Goal: Task Accomplishment & Management: Manage account settings

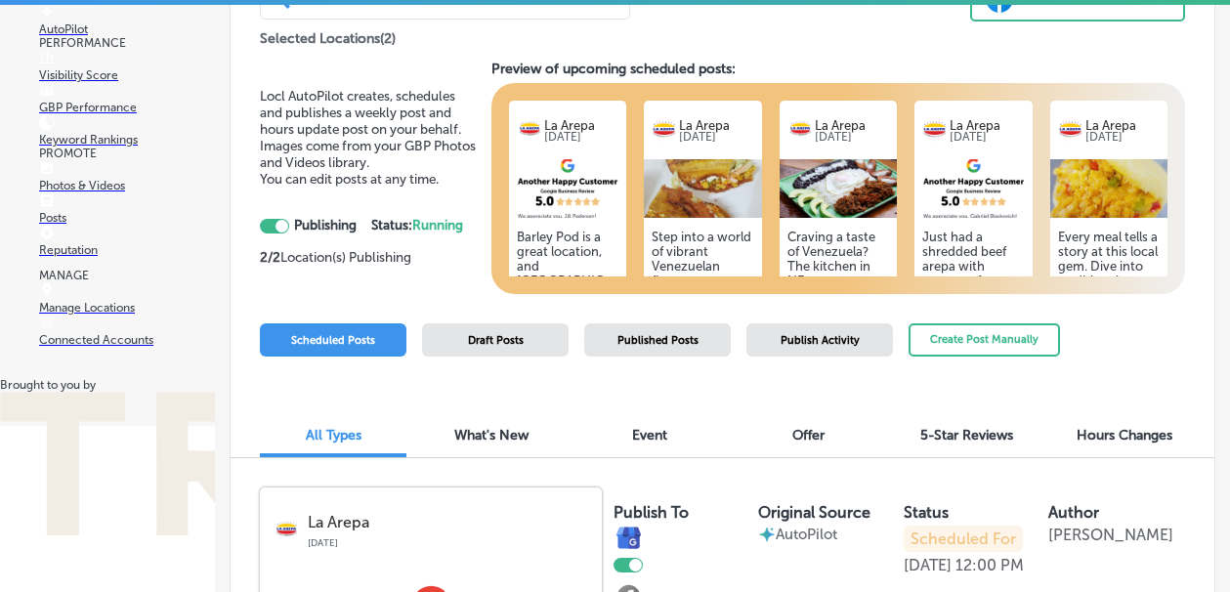
scroll to position [1997, 0]
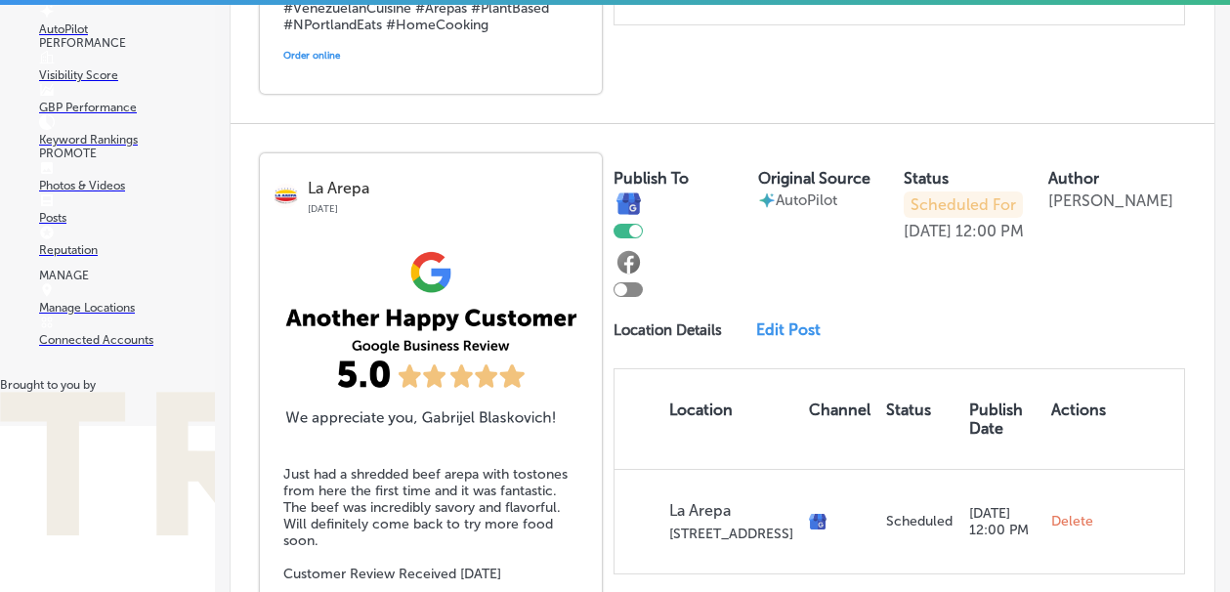
click at [138, 315] on p "Manage Locations" at bounding box center [127, 308] width 176 height 14
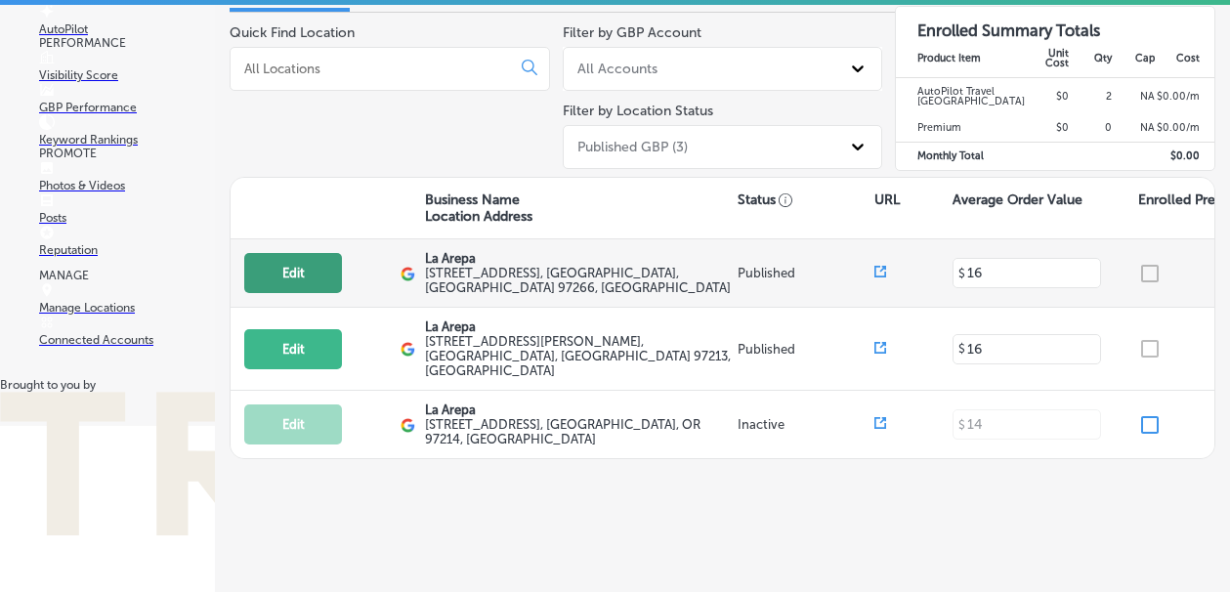
click at [297, 280] on button "Edit" at bounding box center [293, 273] width 98 height 40
select select "US"
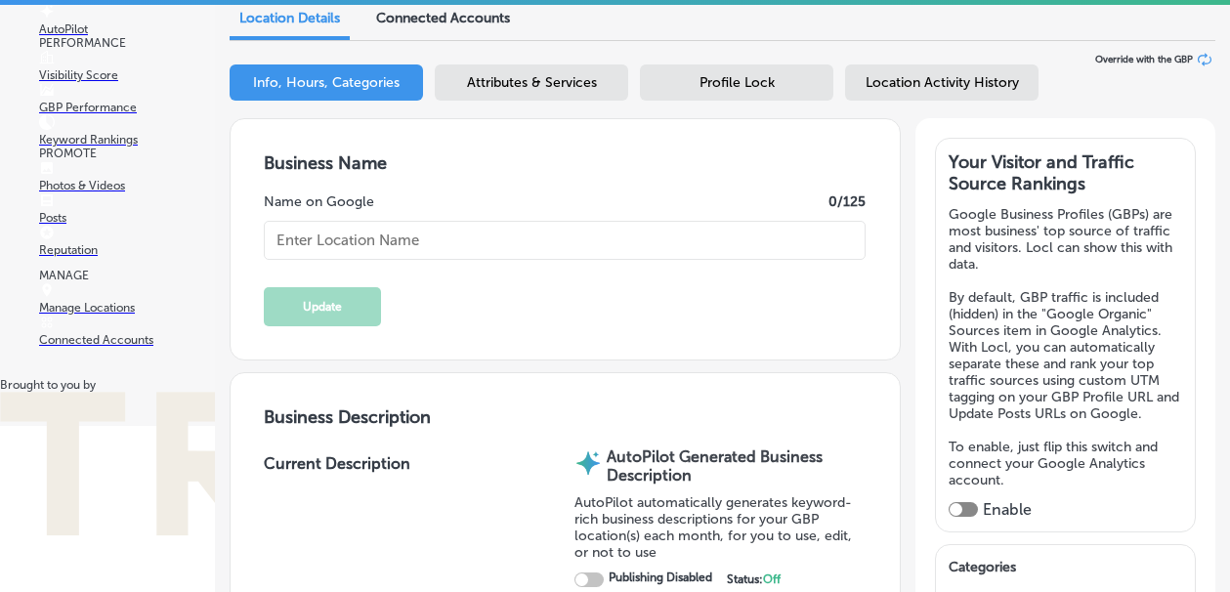
type input "La Arepa"
type textarea "We ARE Venezuelan food"
type textarea "La Arepa brings the vibrant flavors of [GEOGRAPHIC_DATA] to your table, special…"
type input "[EMAIL_ADDRESS][DOMAIN_NAME]"
type input "[URL][DOMAIN_NAME]"
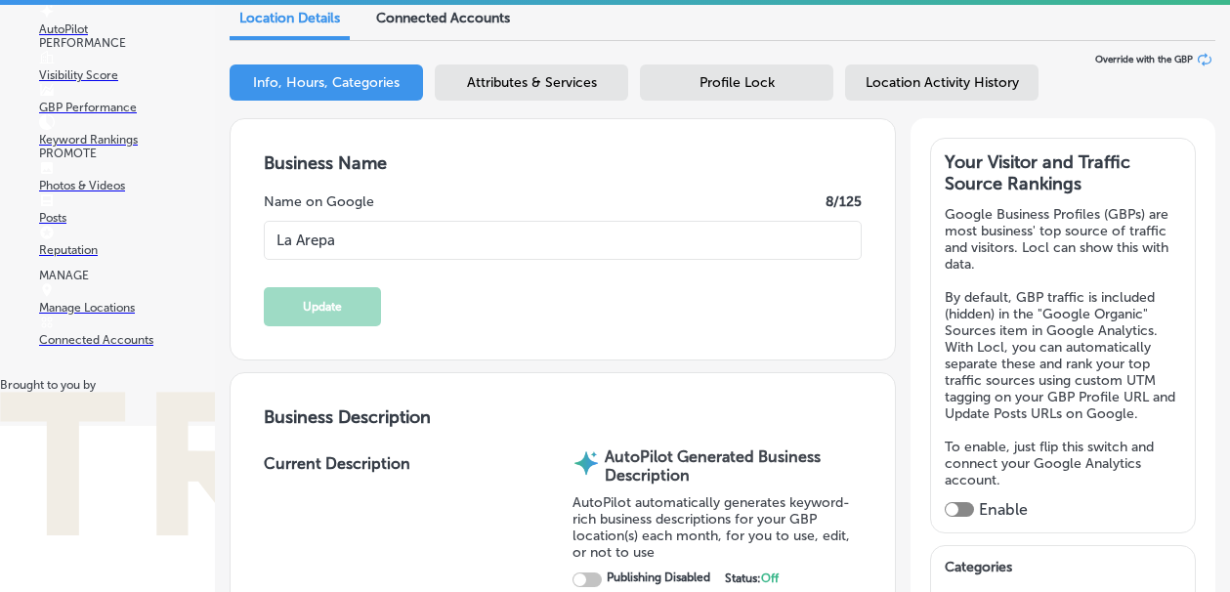
type input "[URL][DOMAIN_NAME]"
type input "[STREET_ADDRESS]"
type input "[GEOGRAPHIC_DATA]"
type input "97266"
type input "US"
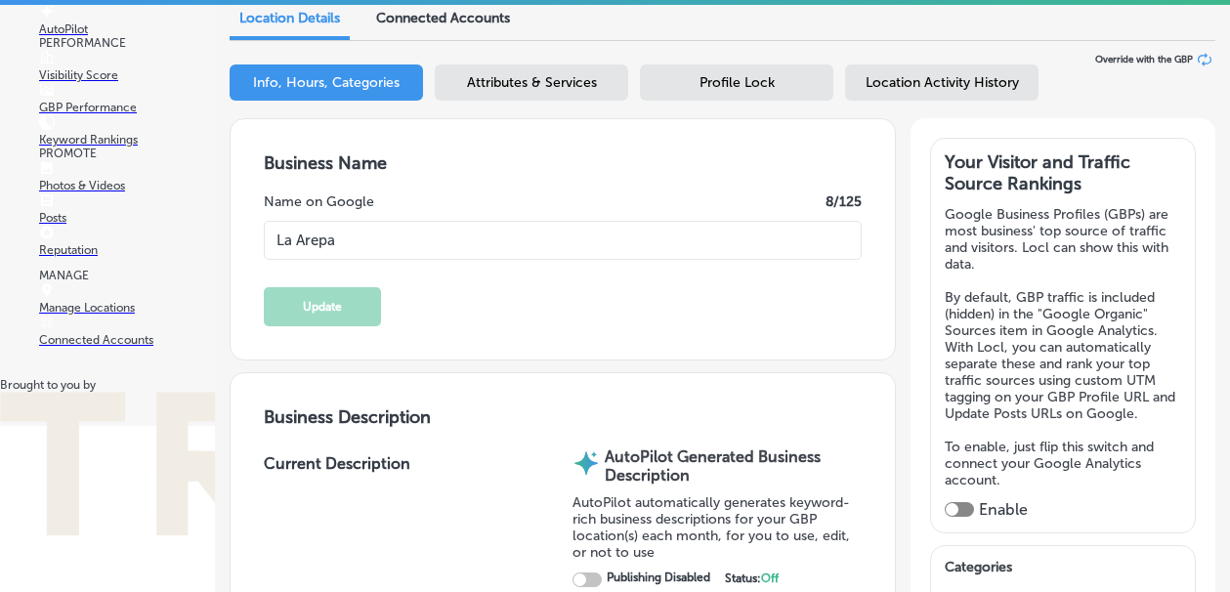
type input "[URL][DOMAIN_NAME]"
type input "[PHONE_NUMBER]"
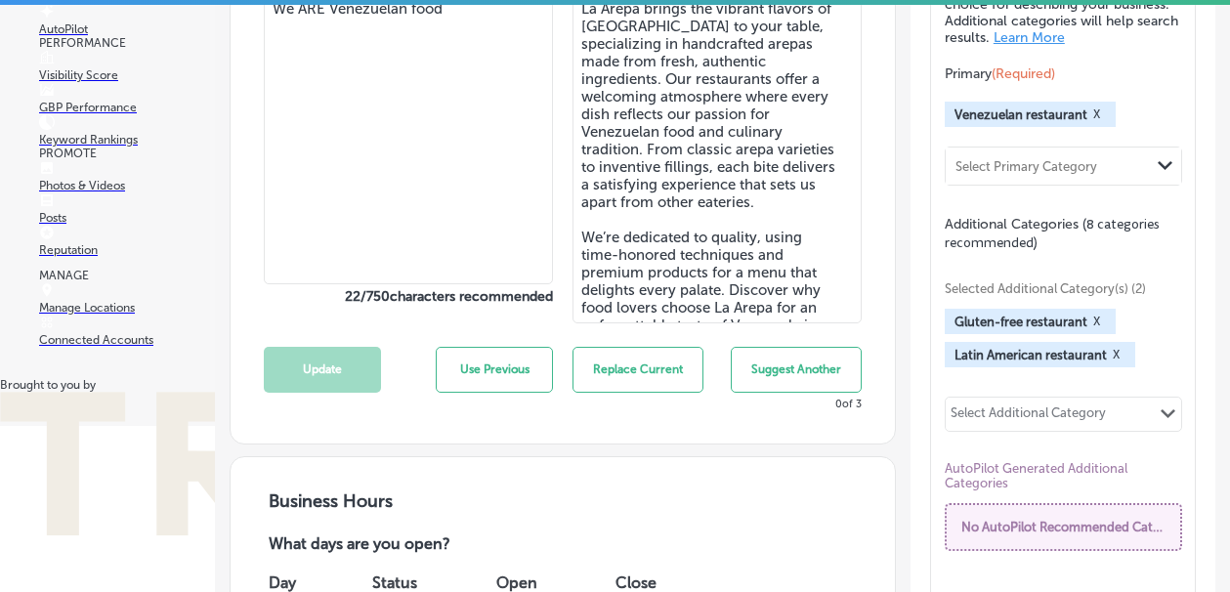
checkbox input "true"
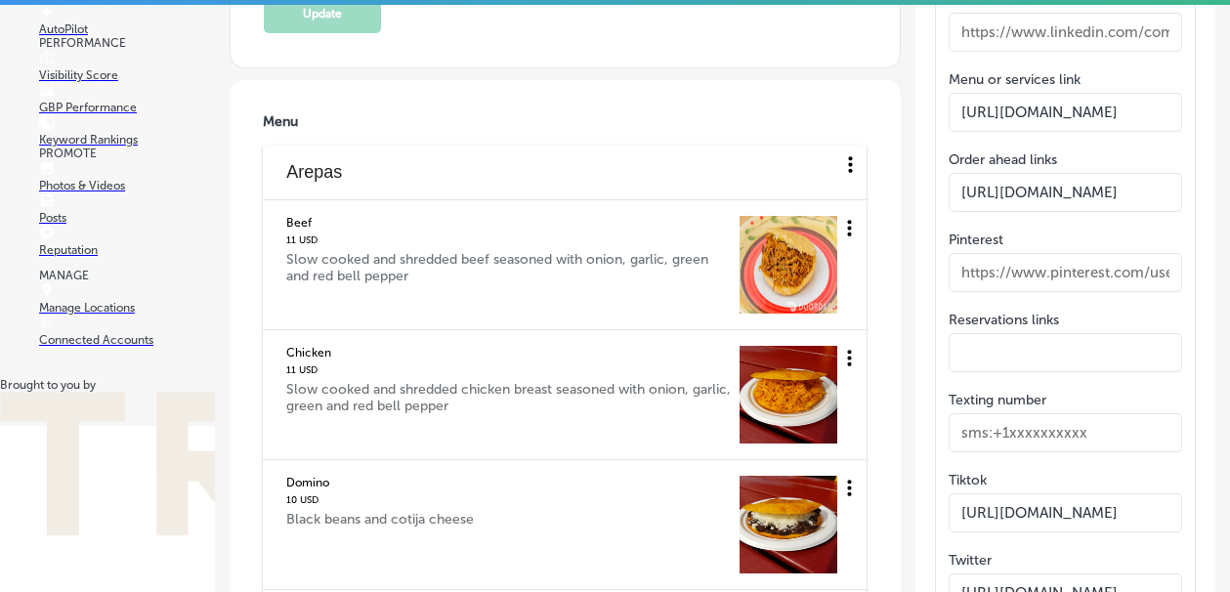
scroll to position [2927, 0]
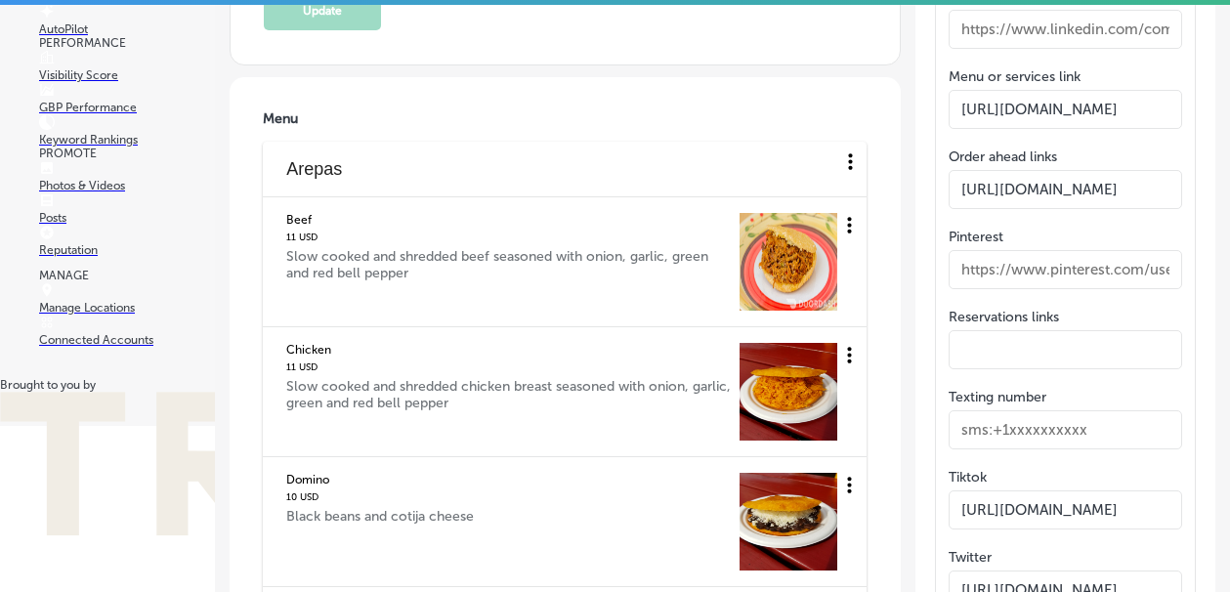
click at [843, 220] on icon at bounding box center [849, 225] width 24 height 24
click at [820, 229] on li "Edit" at bounding box center [820, 232] width 65 height 45
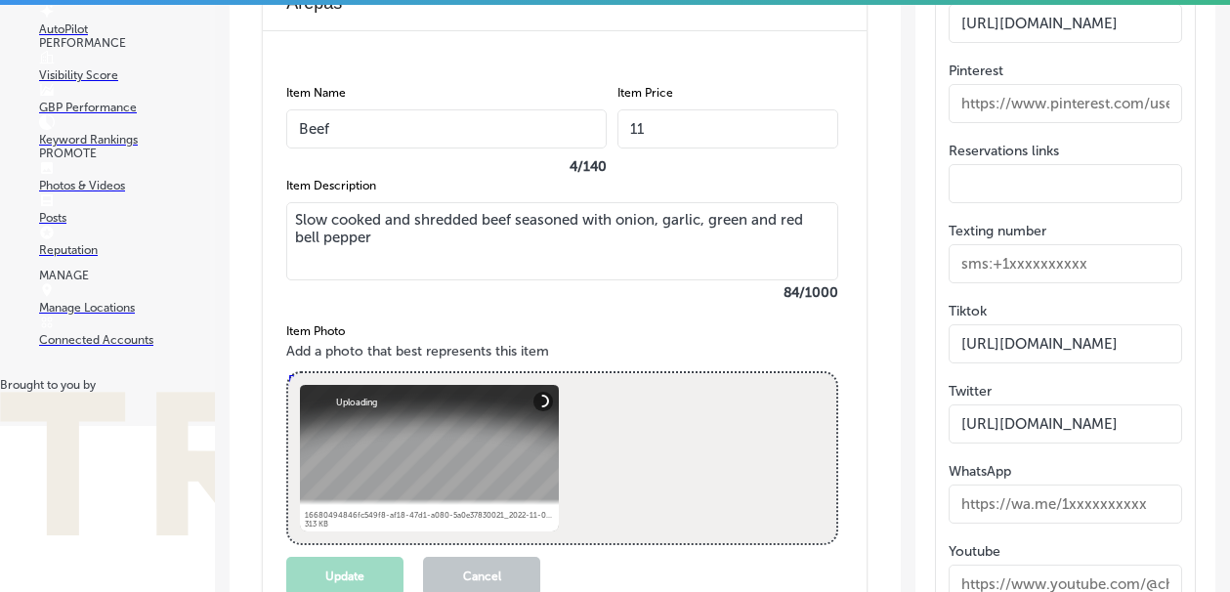
scroll to position [3091, 0]
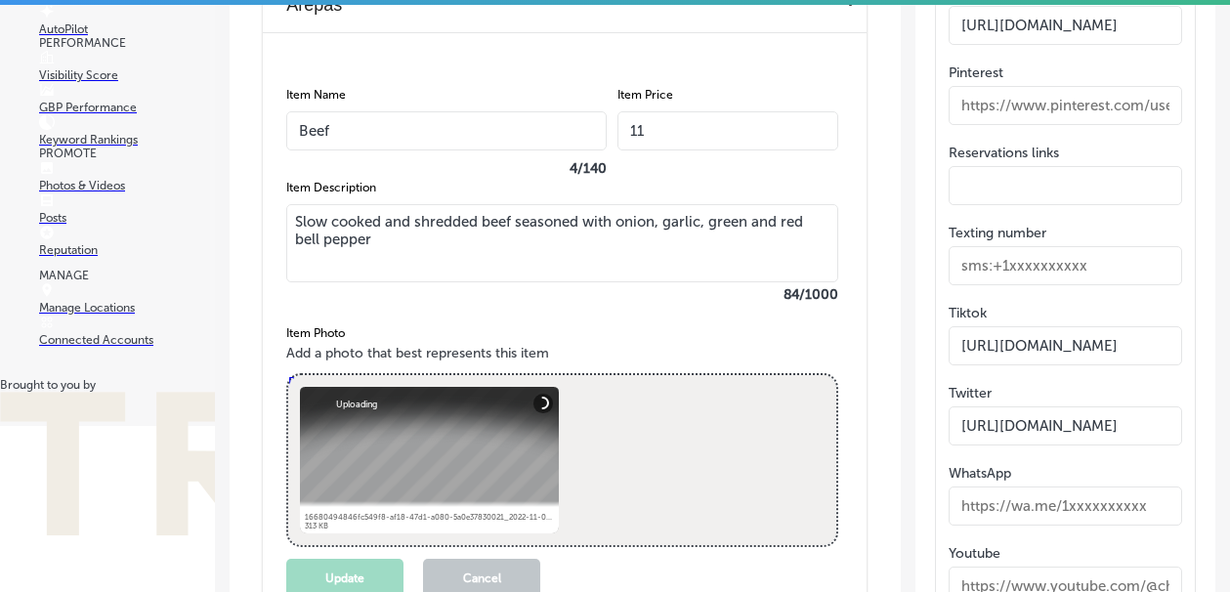
click at [652, 135] on input "11" at bounding box center [727, 130] width 221 height 39
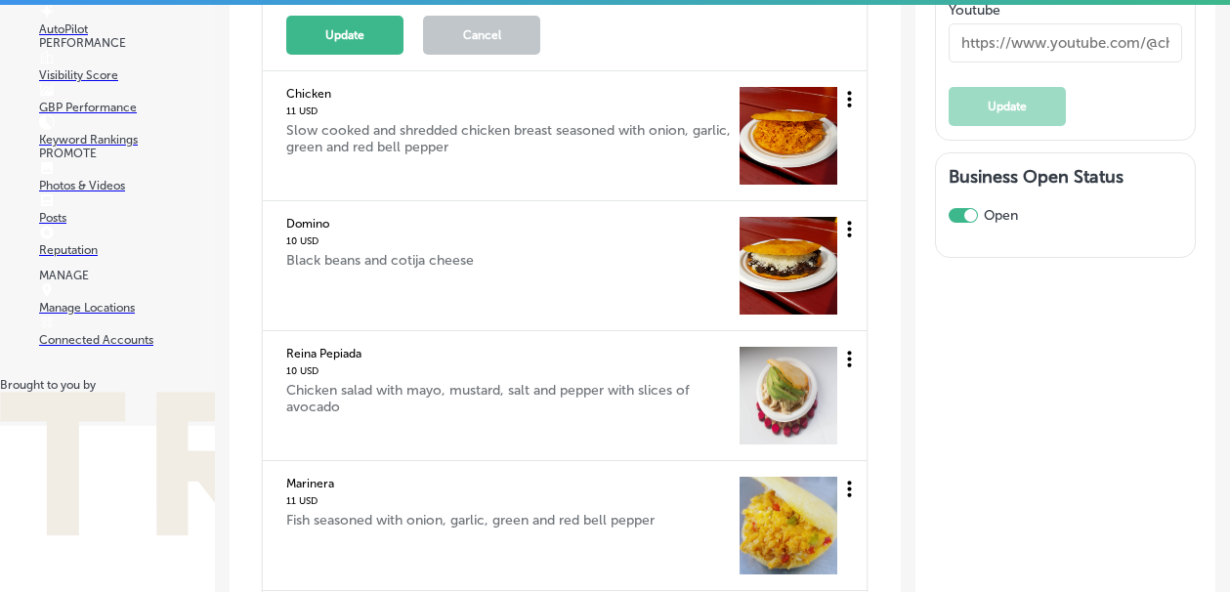
scroll to position [3639, 0]
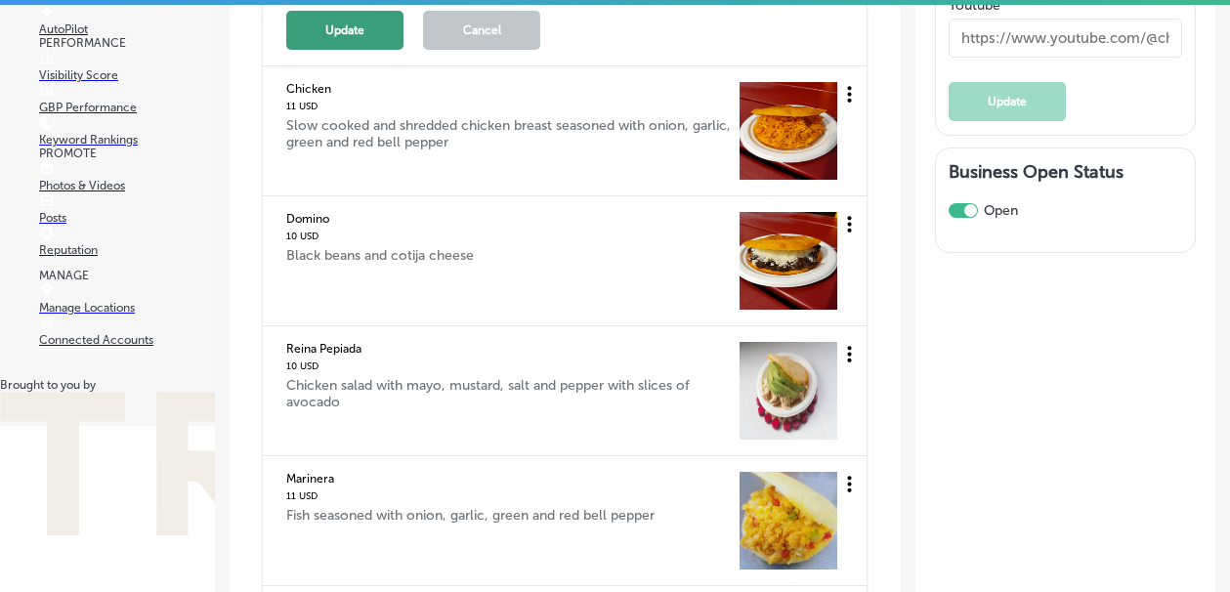
type input "12"
click at [336, 25] on button "Update" at bounding box center [344, 30] width 117 height 39
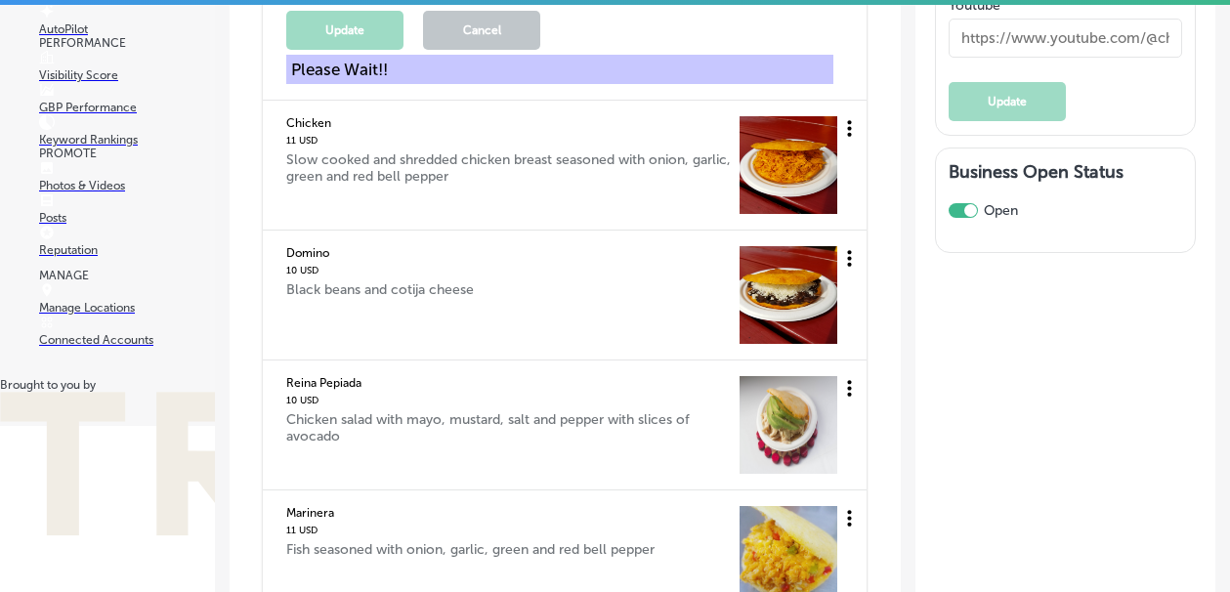
click at [850, 135] on icon at bounding box center [849, 128] width 24 height 24
click at [816, 146] on li "Edit" at bounding box center [820, 139] width 65 height 45
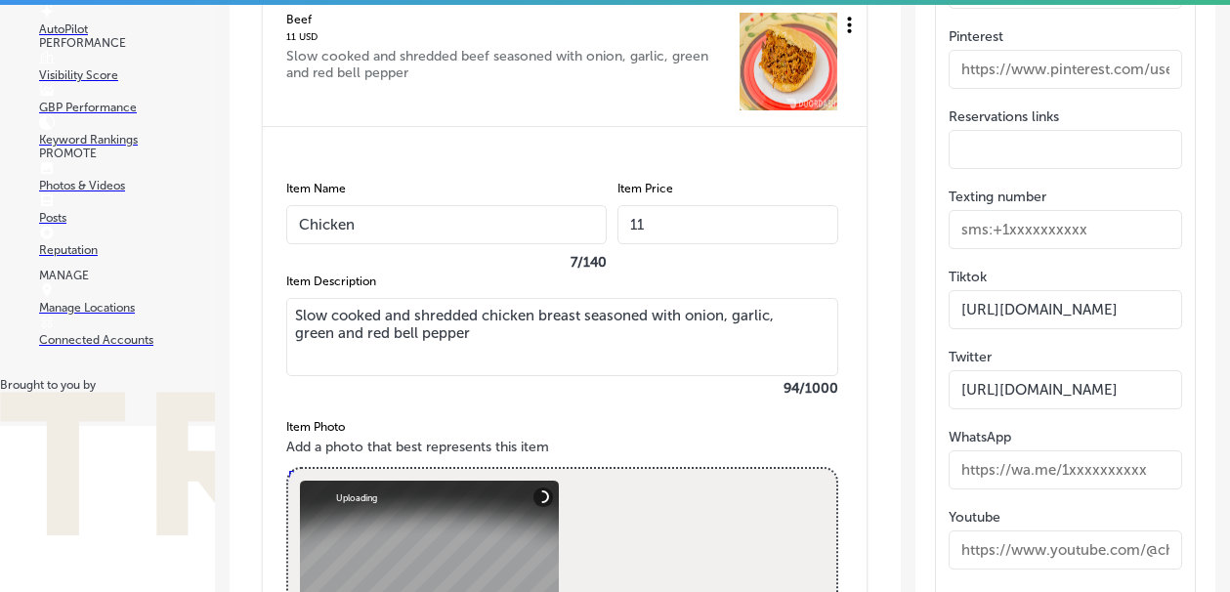
scroll to position [2989, 0]
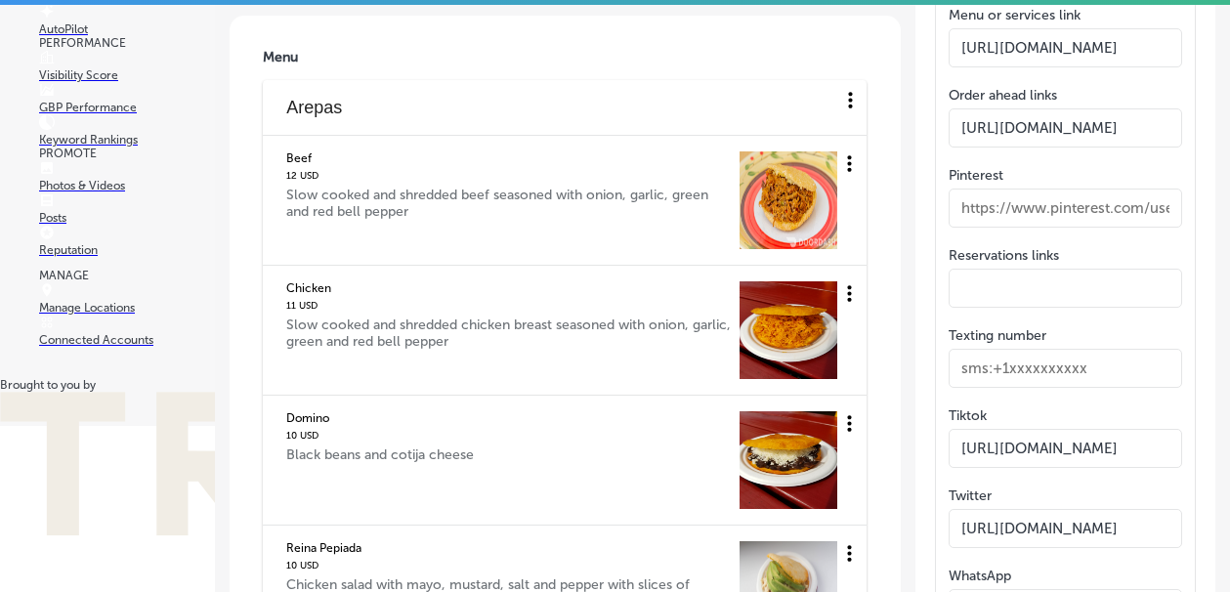
click at [652, 357] on div "Chicken 11 USD Slow cooked and shredded chicken breast seasoned with onion, gar…" at bounding box center [512, 330] width 453 height 98
click at [850, 291] on icon at bounding box center [849, 293] width 24 height 24
click at [824, 300] on li "Edit" at bounding box center [820, 300] width 65 height 45
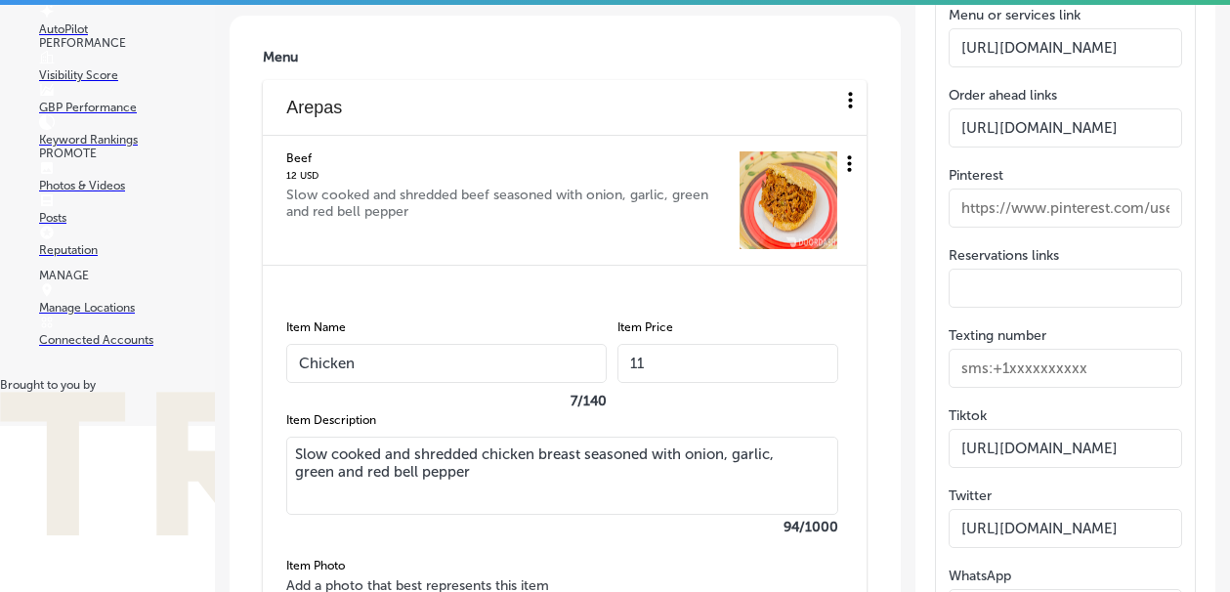
click at [697, 359] on input "11" at bounding box center [727, 363] width 221 height 39
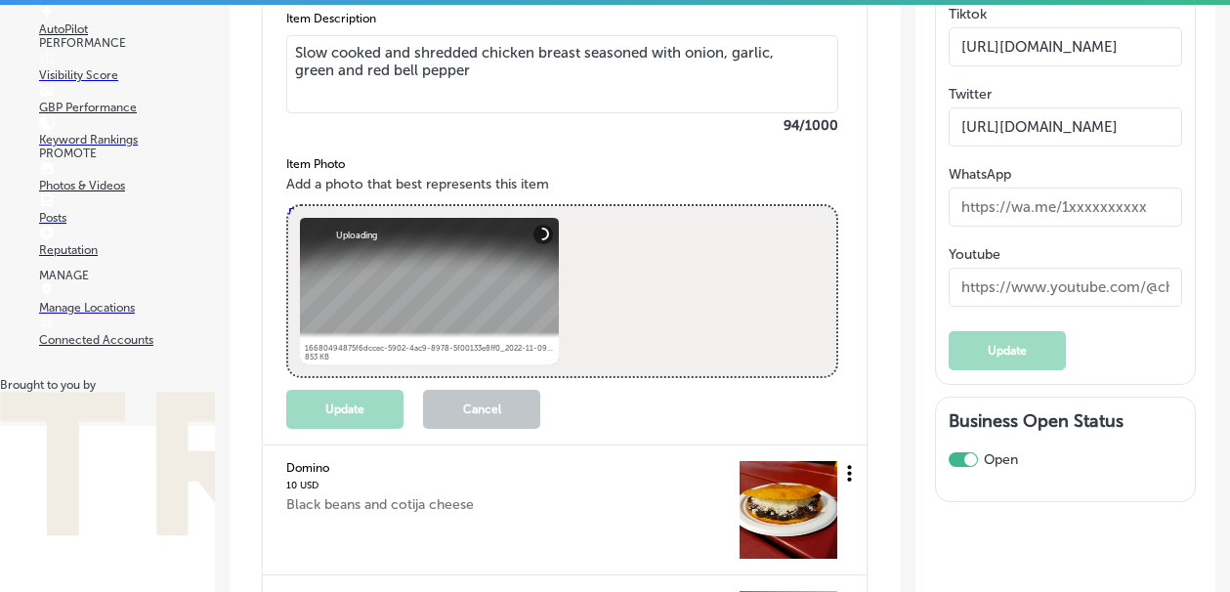
scroll to position [3394, 0]
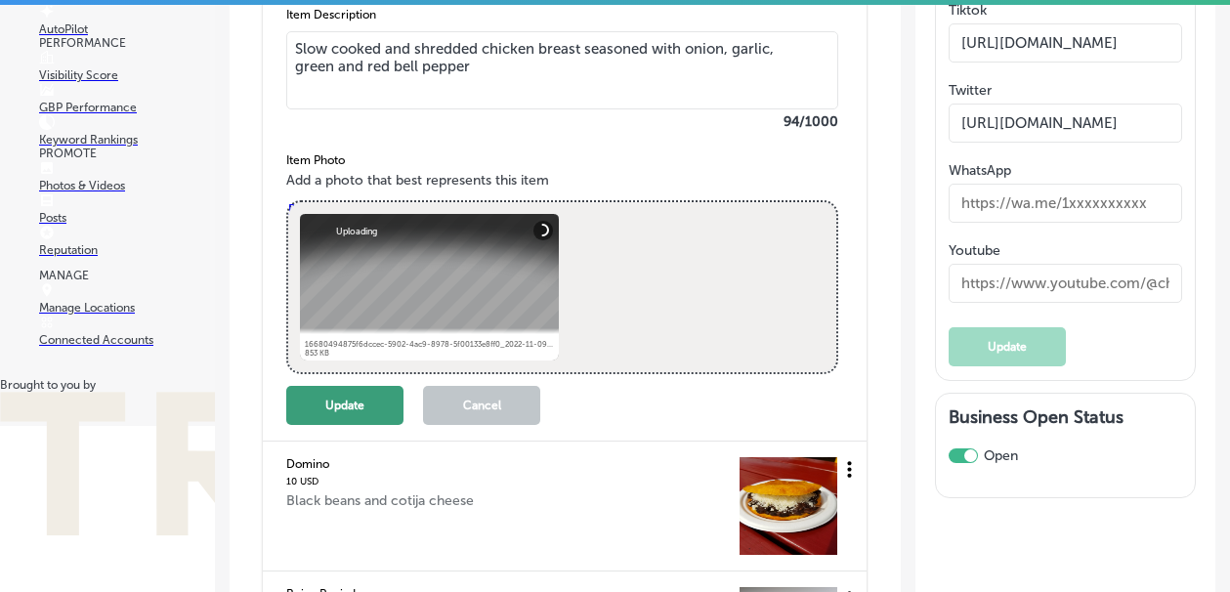
type input "12"
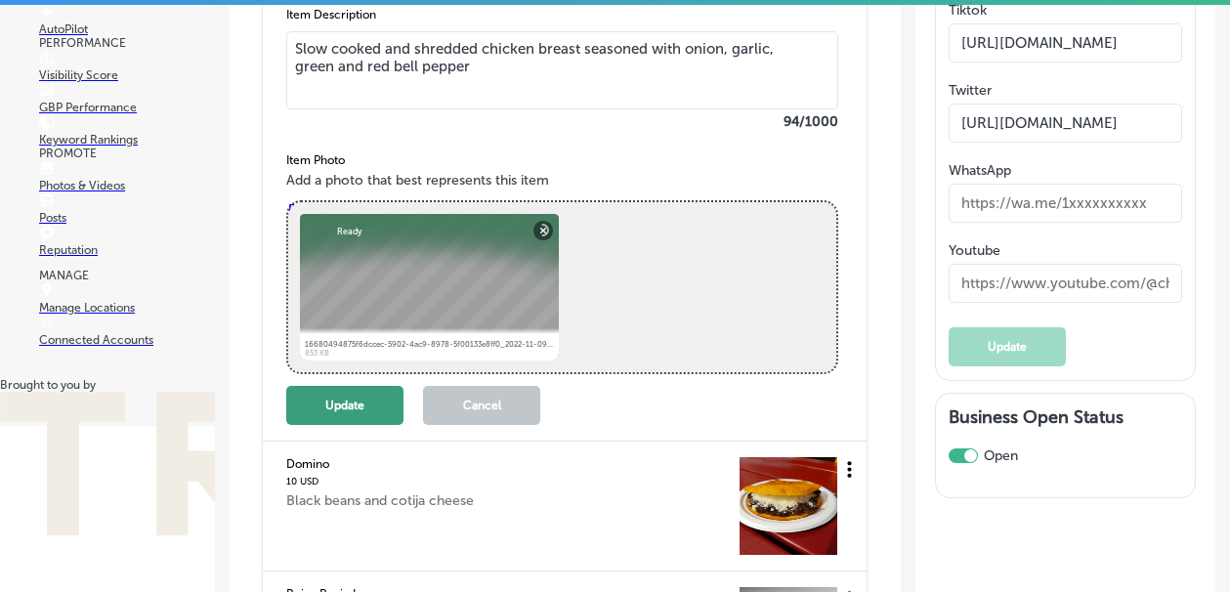
click at [342, 424] on button "Update" at bounding box center [344, 405] width 117 height 39
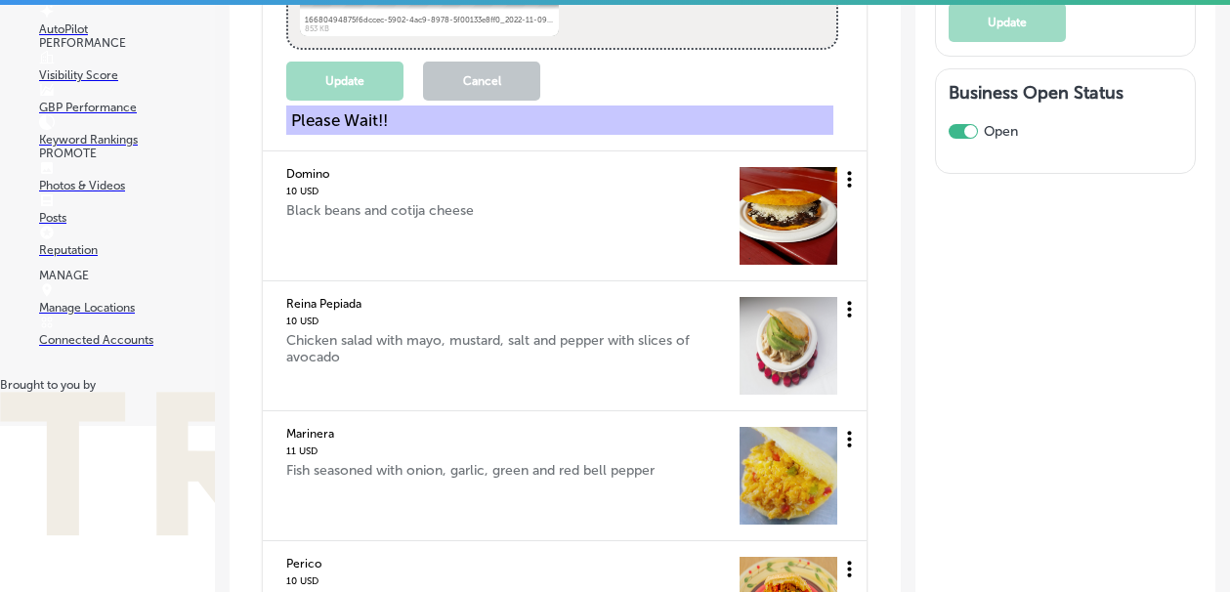
scroll to position [3743, 0]
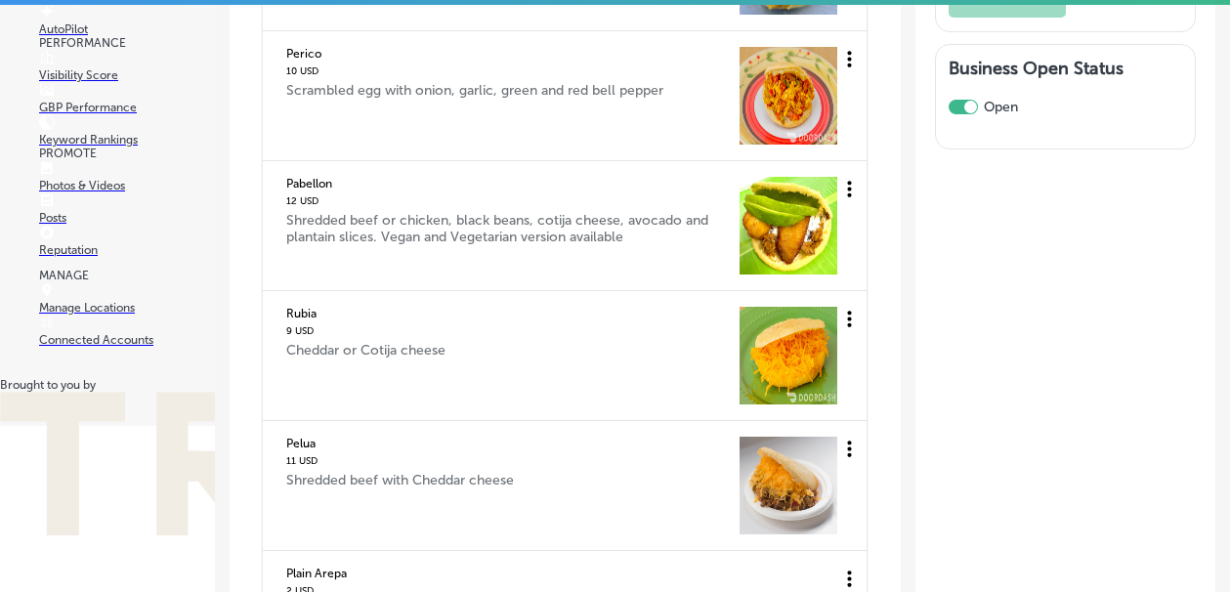
click at [848, 185] on icon at bounding box center [849, 189] width 24 height 24
click at [821, 196] on li "Edit" at bounding box center [820, 196] width 65 height 45
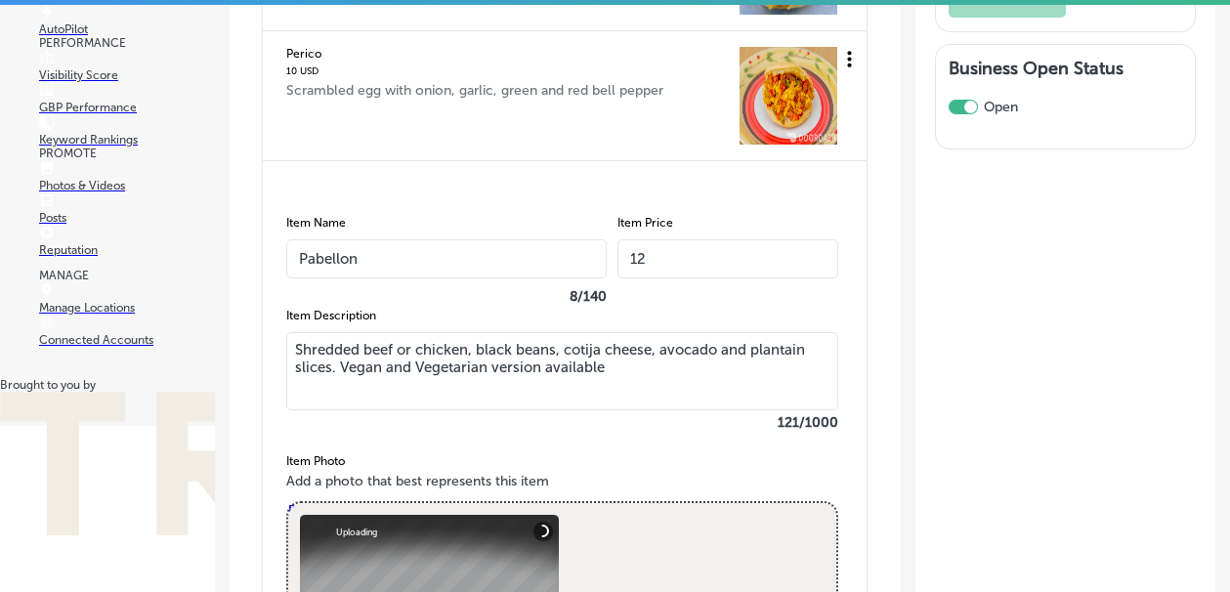
click at [657, 259] on input "12" at bounding box center [727, 258] width 221 height 39
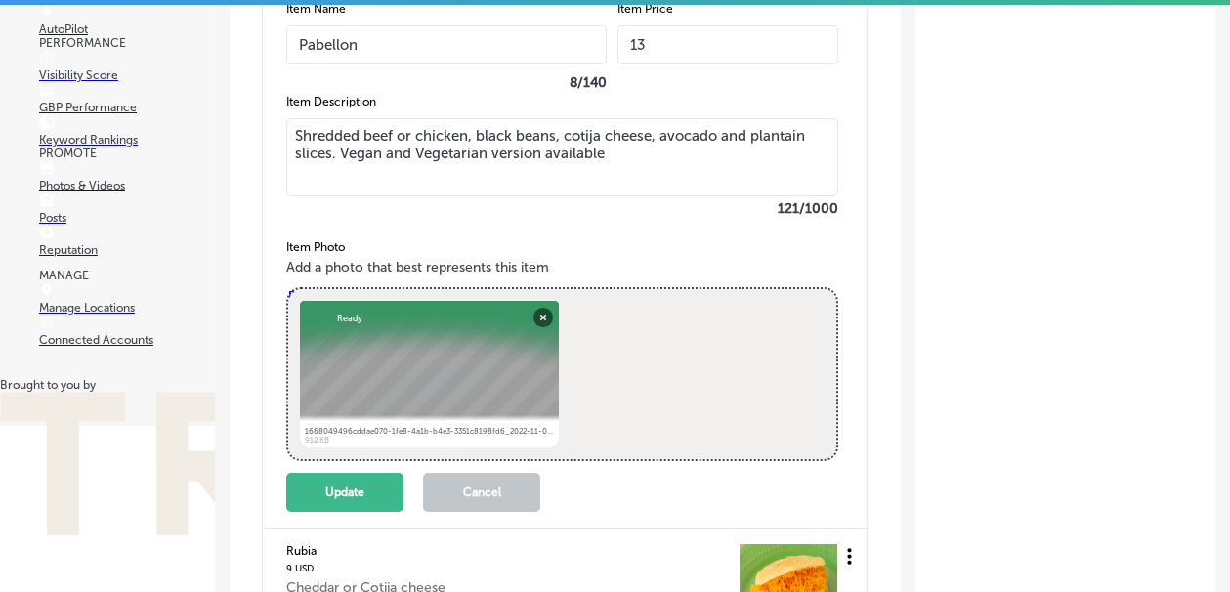
scroll to position [4010, 0]
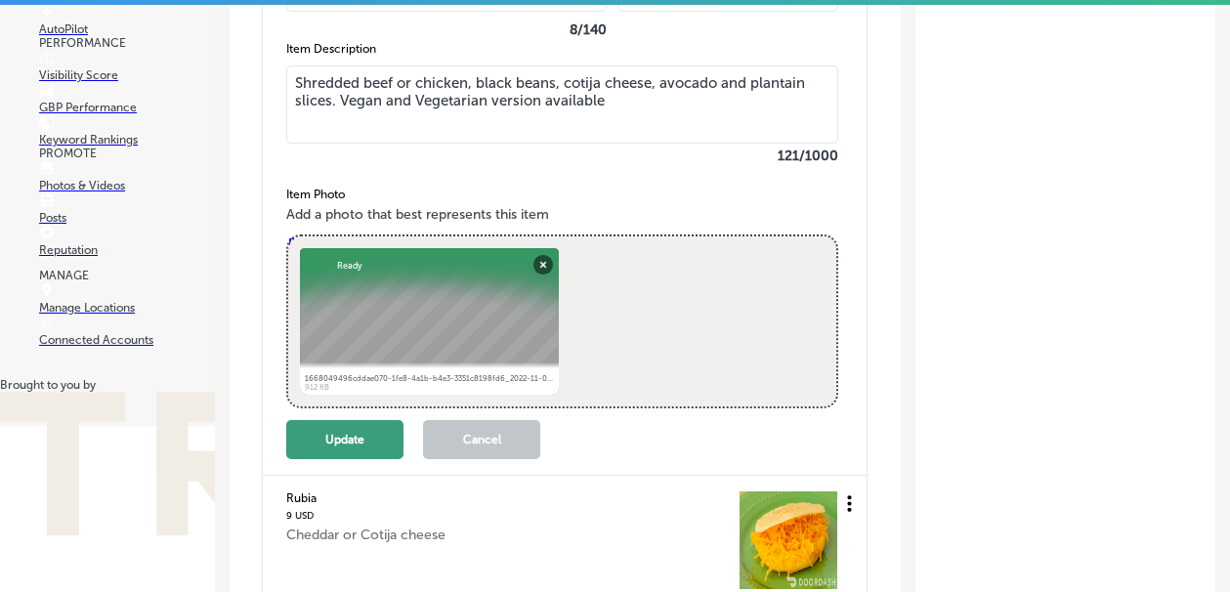
type input "13"
click at [348, 433] on button "Update" at bounding box center [344, 439] width 117 height 39
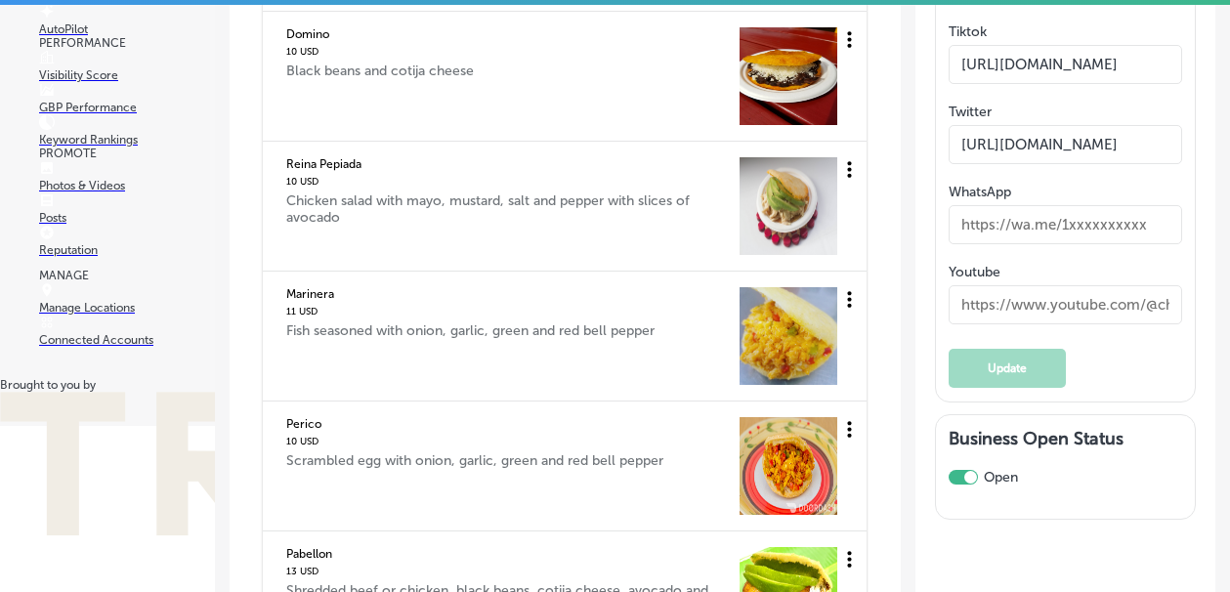
scroll to position [3368, 0]
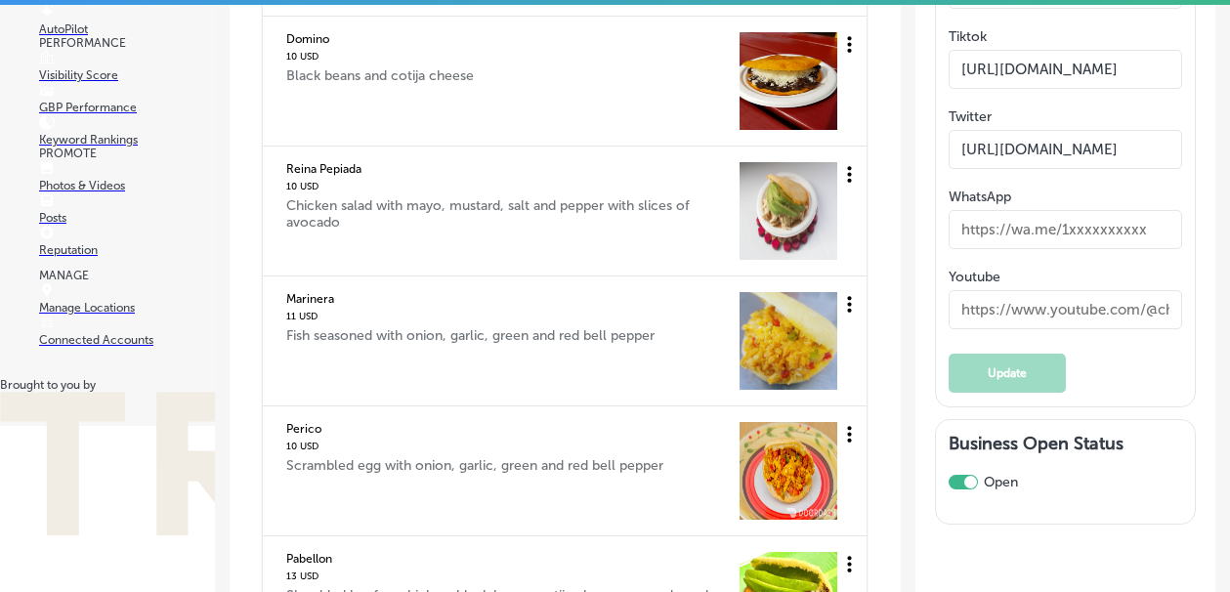
click at [849, 177] on icon at bounding box center [849, 174] width 24 height 24
click at [808, 187] on li "Edit" at bounding box center [820, 181] width 65 height 45
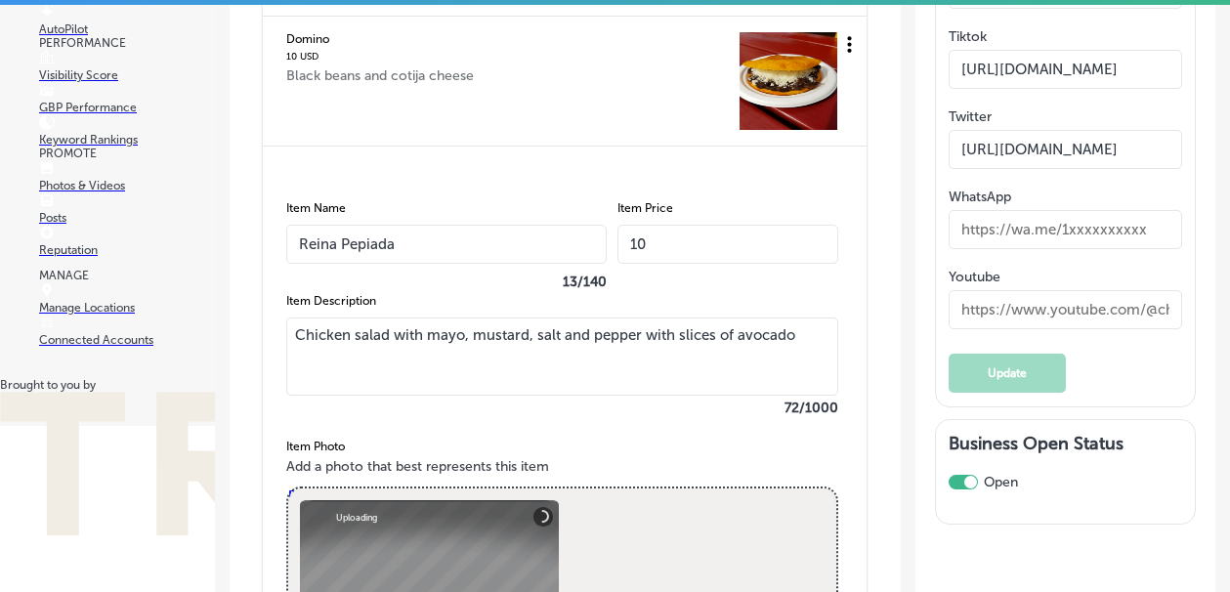
scroll to position [3387, 0]
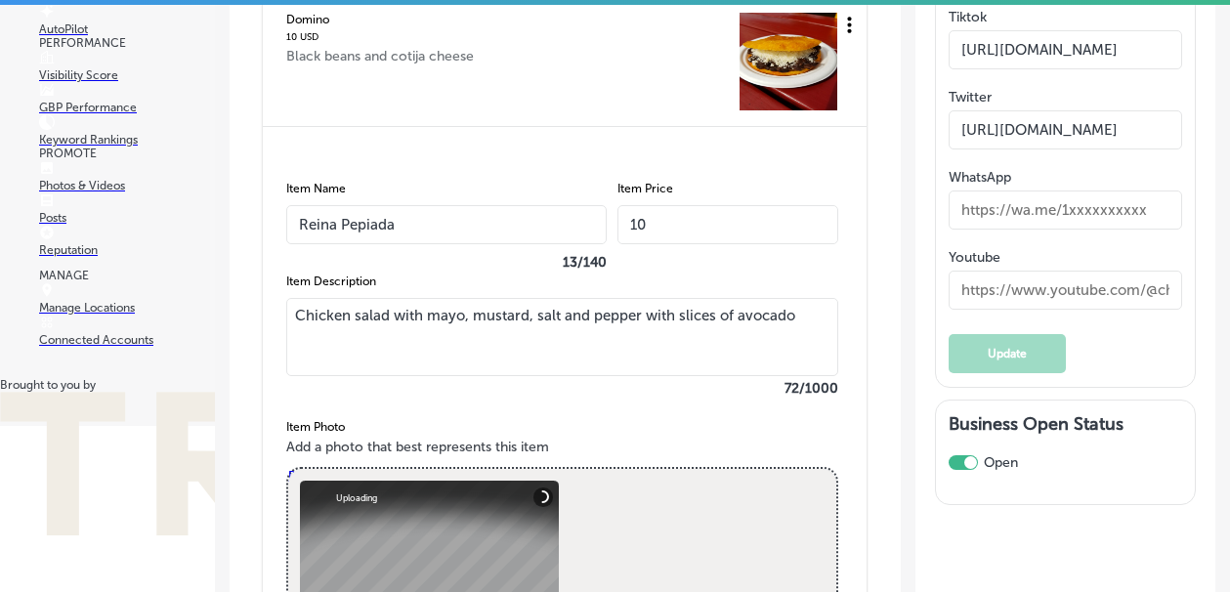
click at [658, 230] on input "10" at bounding box center [727, 224] width 221 height 39
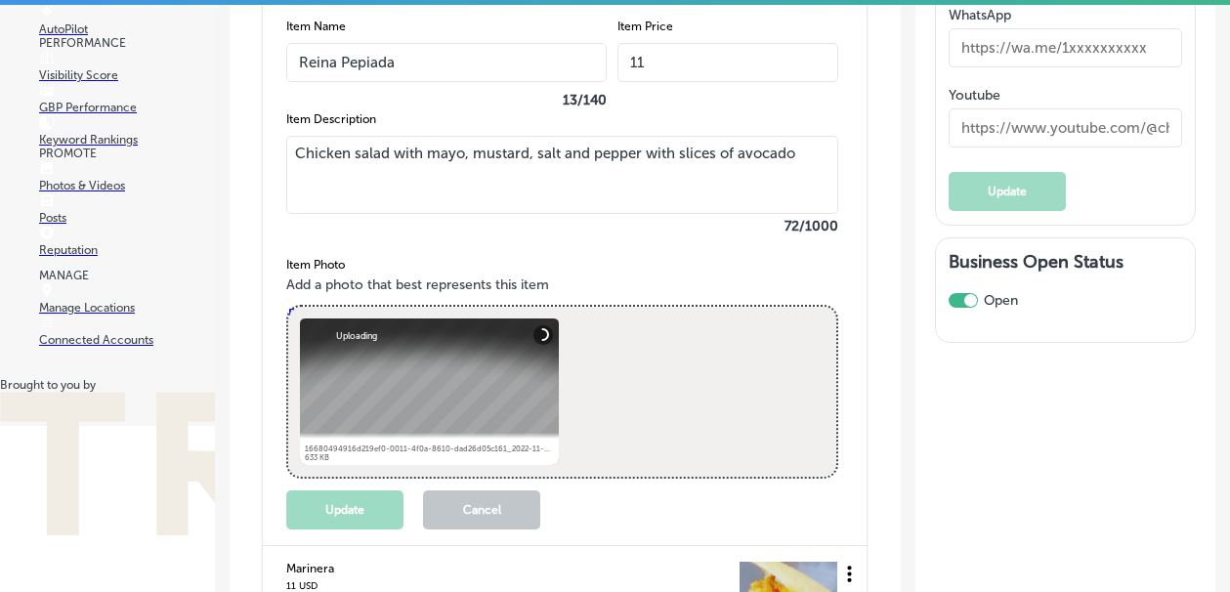
type input "11"
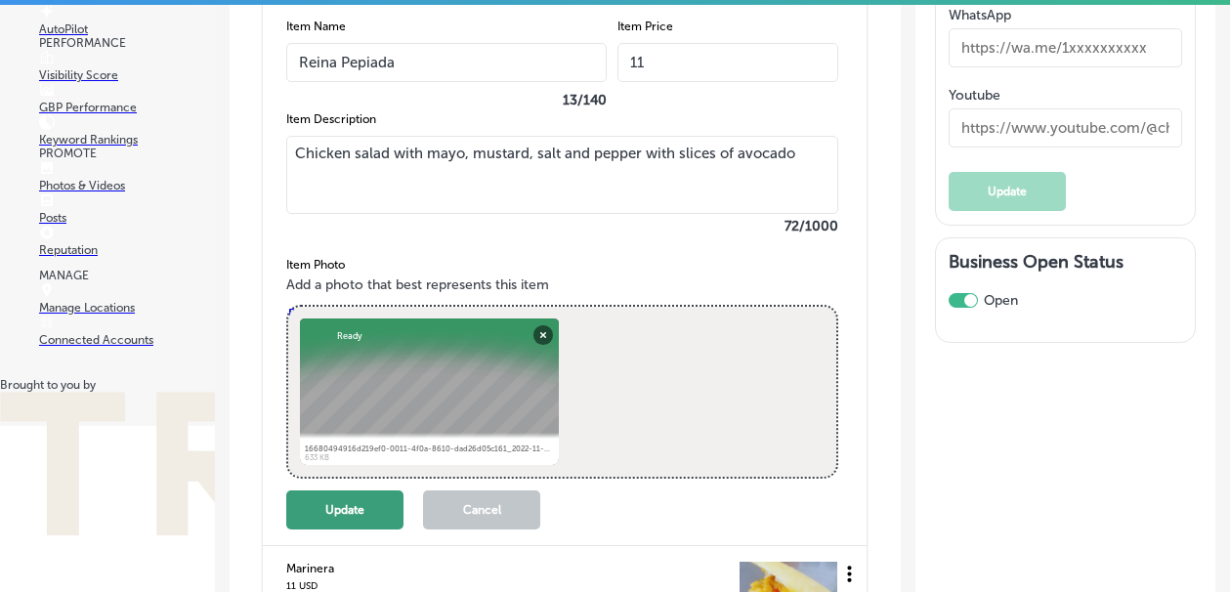
click at [338, 513] on button "Update" at bounding box center [344, 509] width 117 height 39
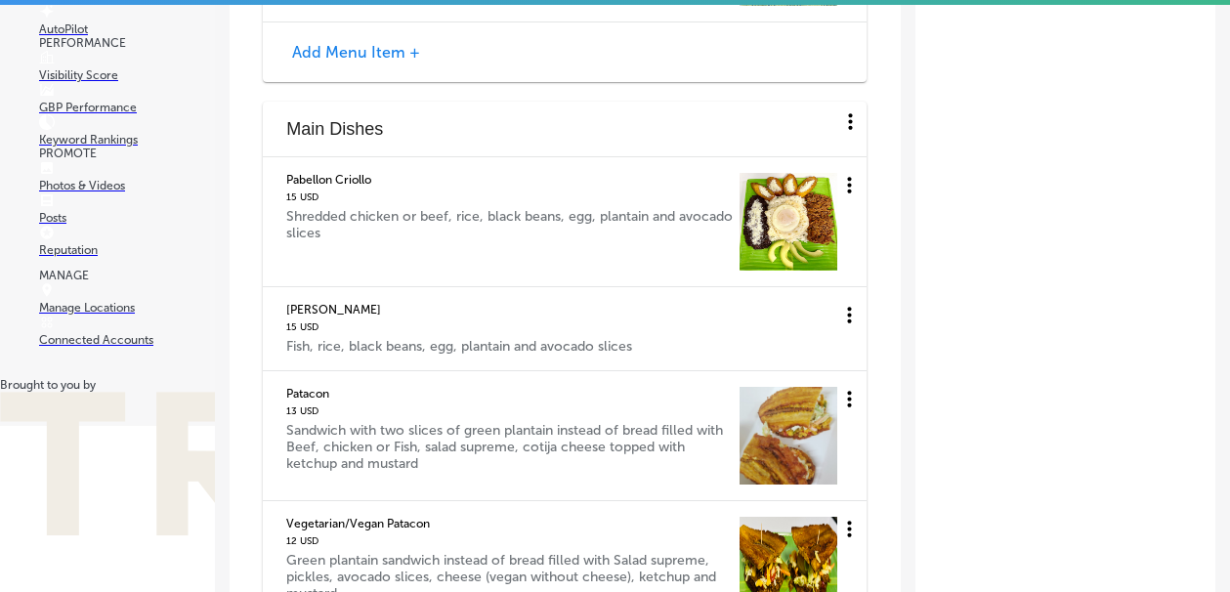
scroll to position [5126, 0]
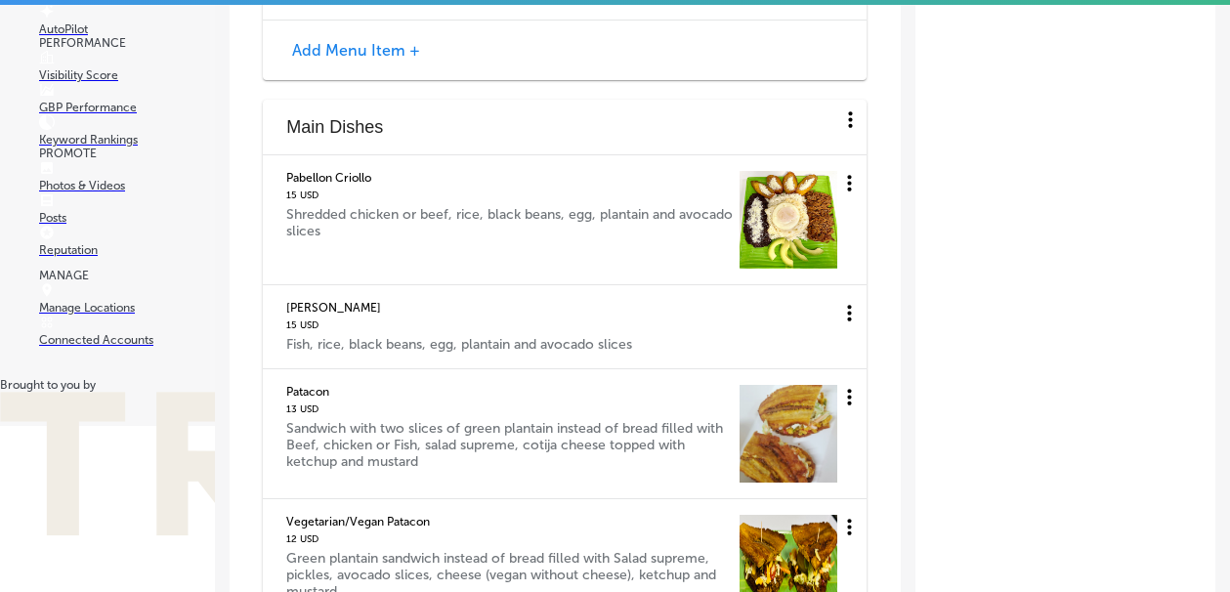
click at [845, 182] on icon at bounding box center [849, 183] width 24 height 24
click at [820, 197] on li "Edit" at bounding box center [820, 194] width 65 height 45
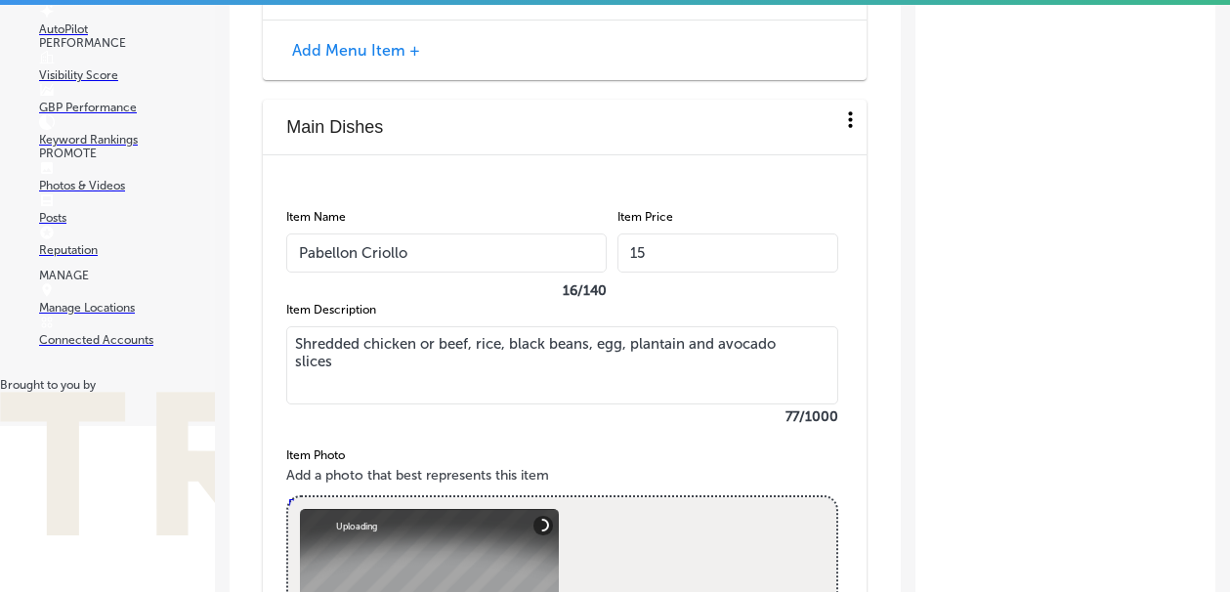
click at [659, 257] on input "15" at bounding box center [727, 252] width 221 height 39
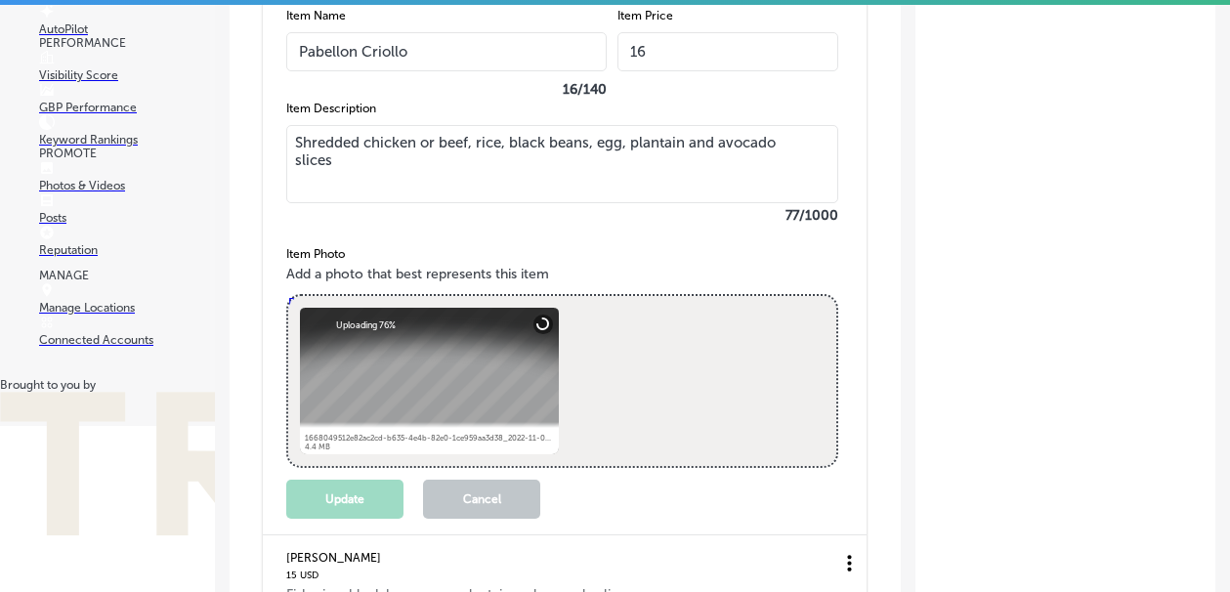
type input "16"
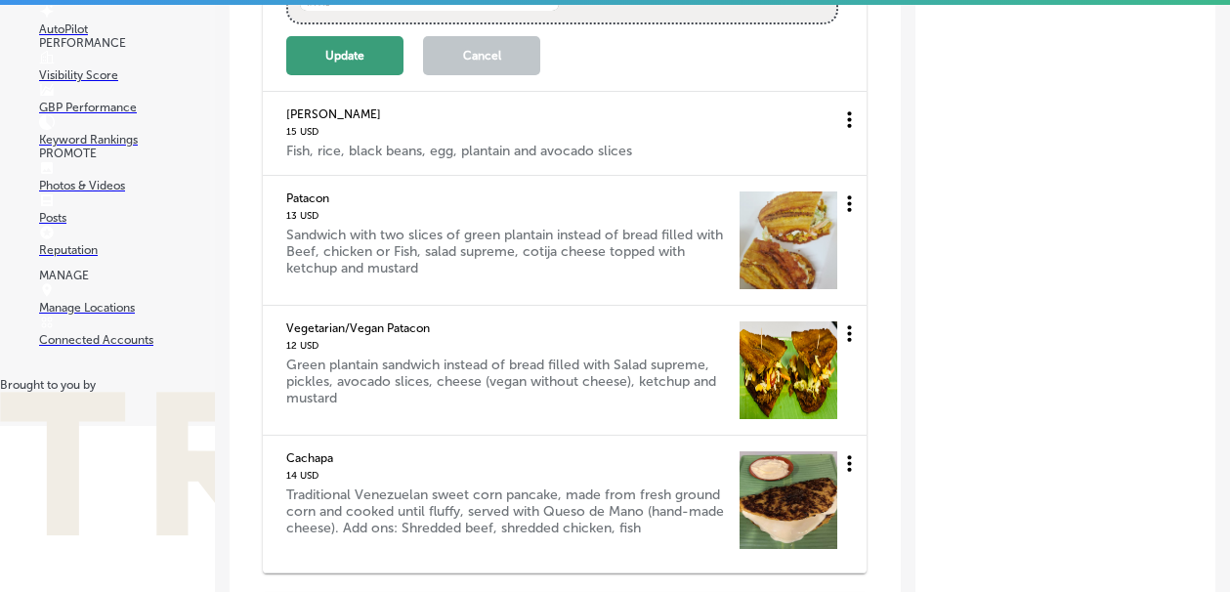
scroll to position [5774, 0]
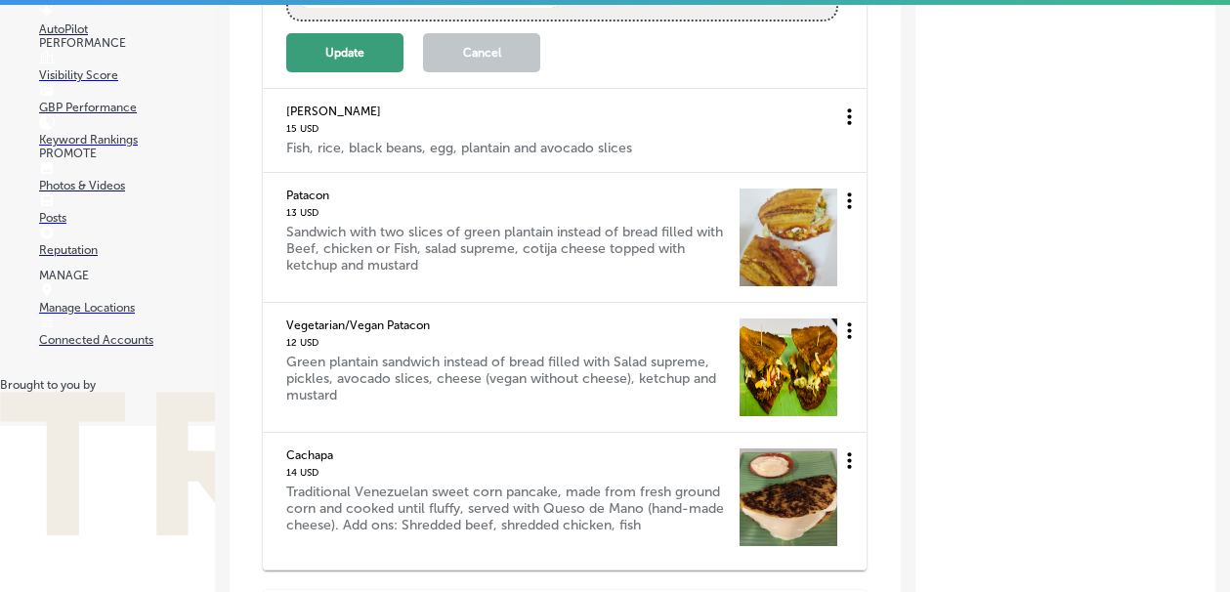
click at [356, 72] on button "Update" at bounding box center [344, 52] width 117 height 39
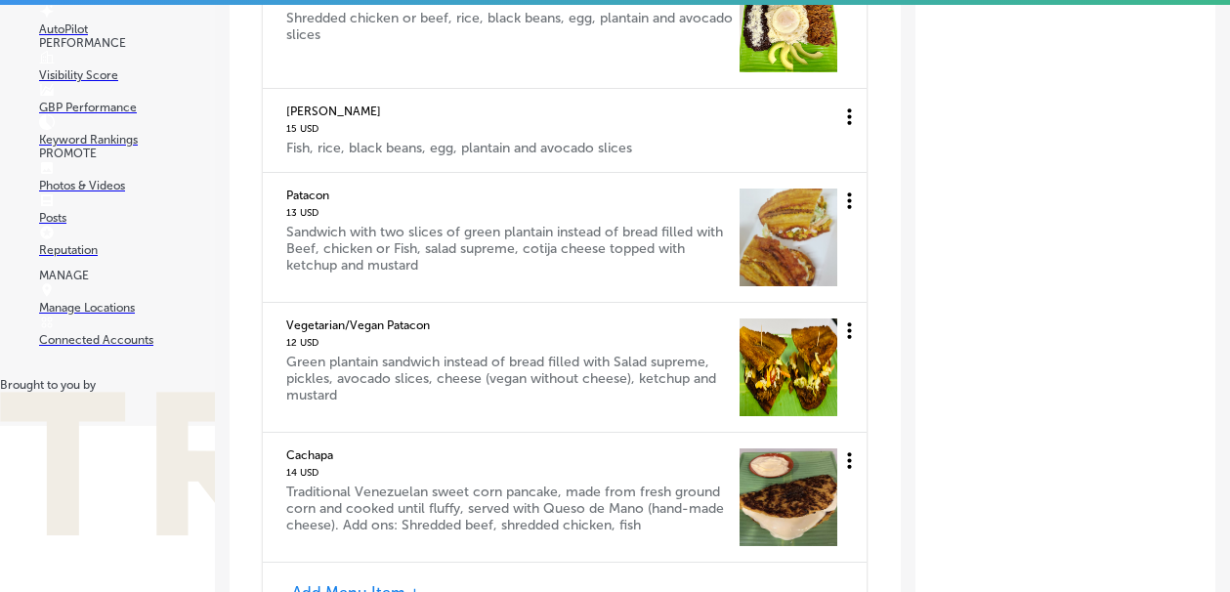
scroll to position [5320, 0]
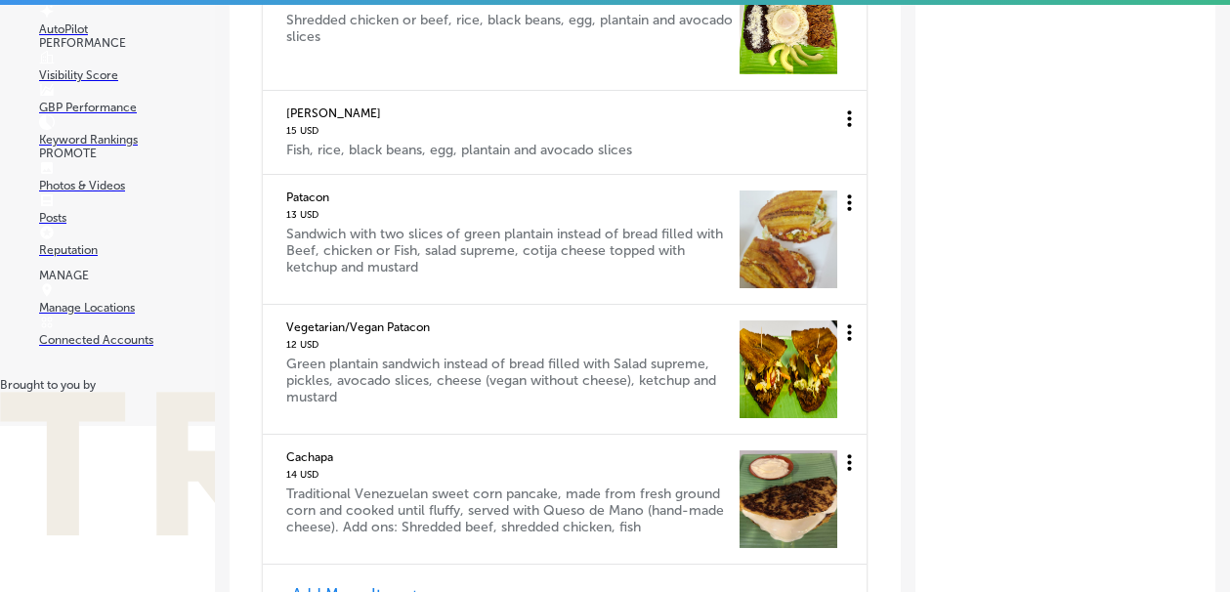
click at [846, 205] on icon at bounding box center [849, 202] width 24 height 24
click at [831, 218] on li "Edit" at bounding box center [820, 214] width 65 height 45
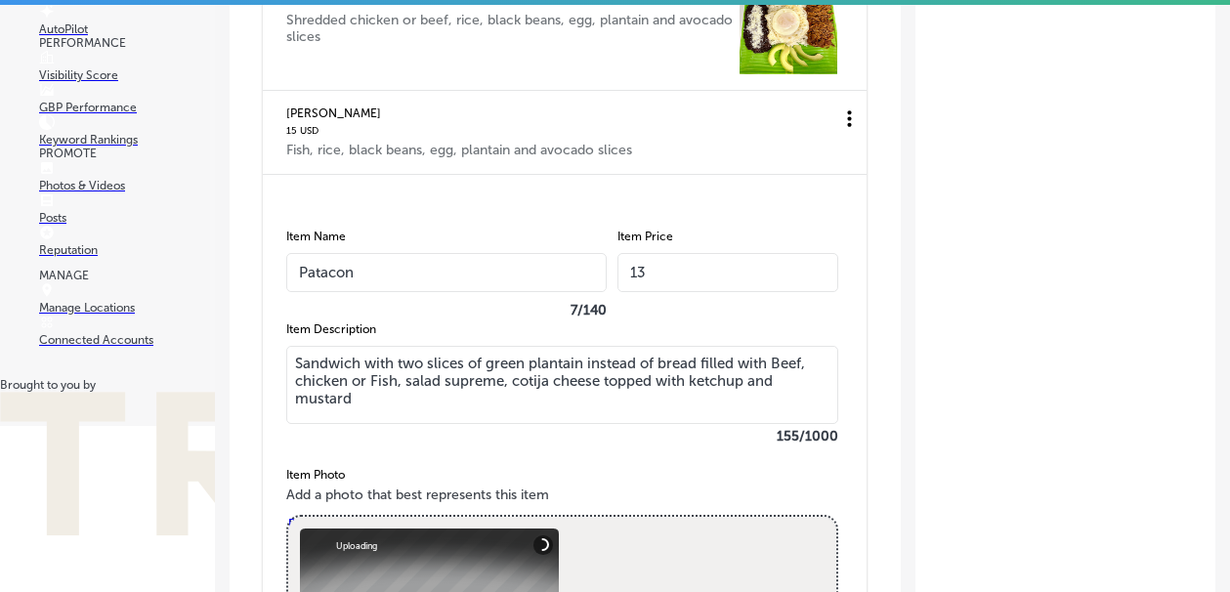
click at [661, 278] on input "13" at bounding box center [727, 272] width 221 height 39
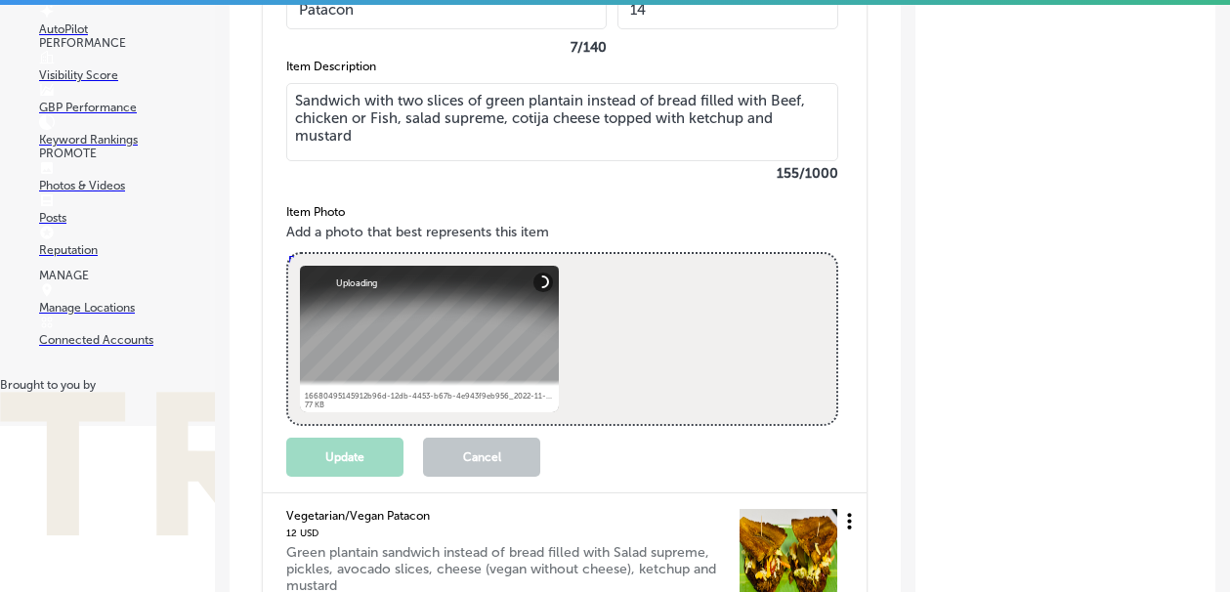
scroll to position [5589, 0]
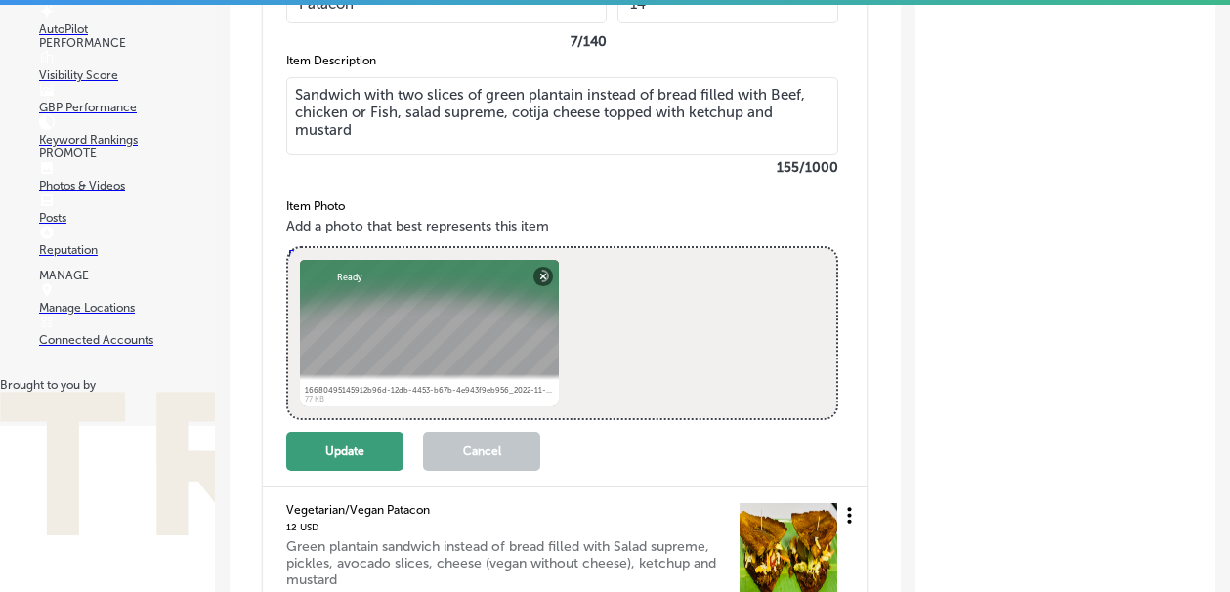
type input "14"
click at [335, 462] on button "Update" at bounding box center [344, 451] width 117 height 39
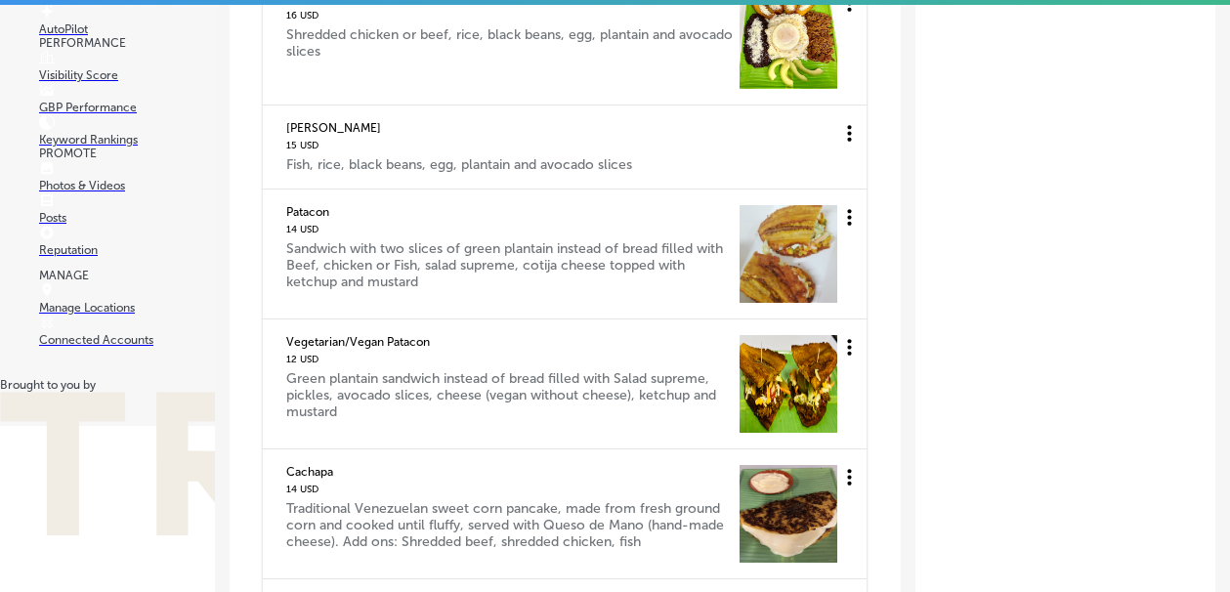
scroll to position [5287, 0]
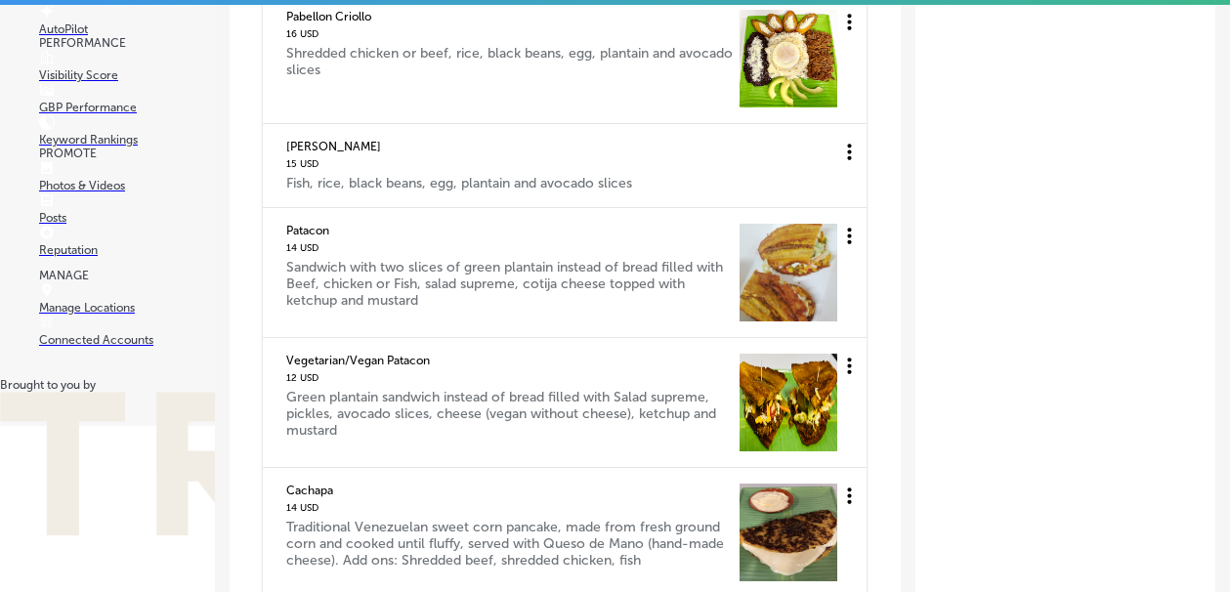
click at [850, 372] on icon at bounding box center [850, 365] width 4 height 17
click at [824, 379] on li "Edit" at bounding box center [820, 378] width 65 height 45
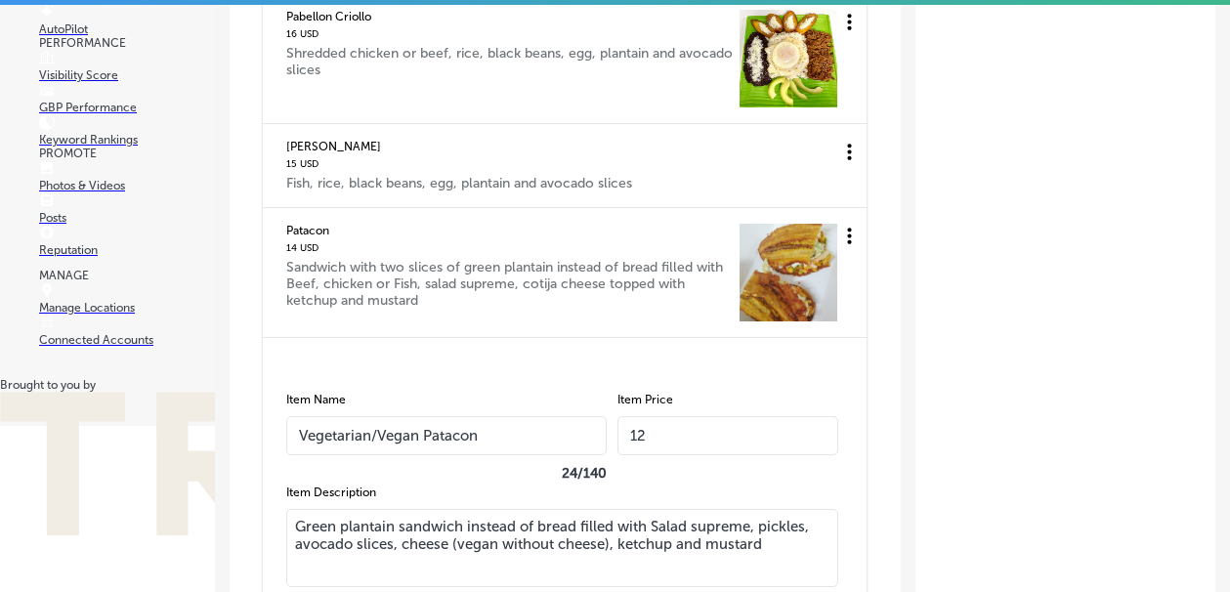
click at [677, 449] on input "12" at bounding box center [727, 435] width 221 height 39
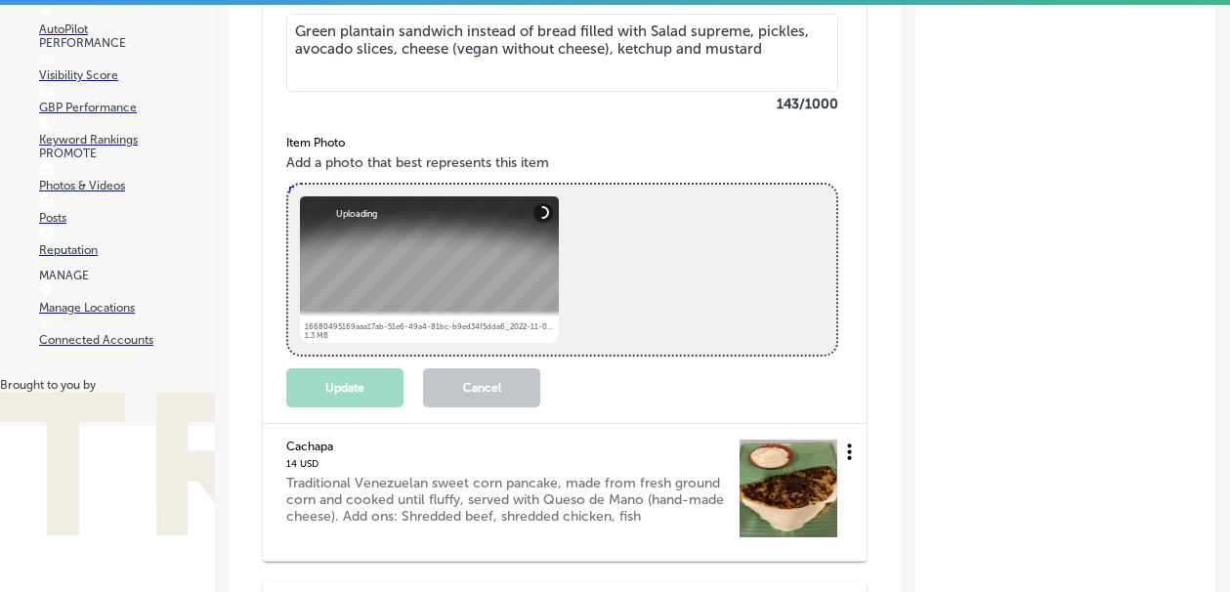
scroll to position [5786, 0]
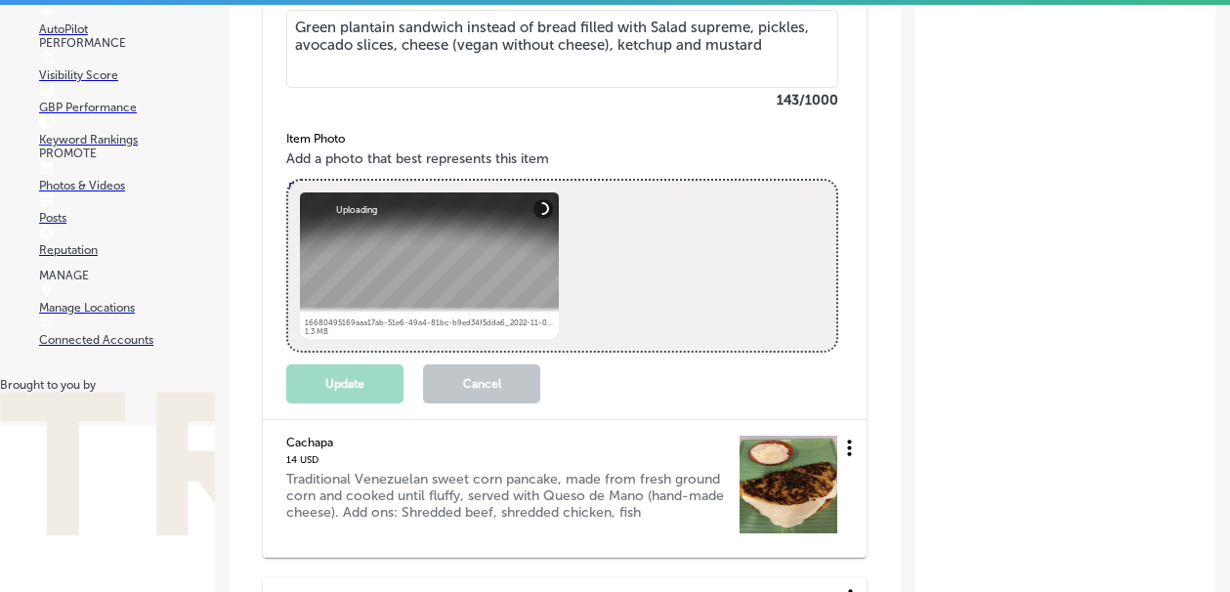
type input "13"
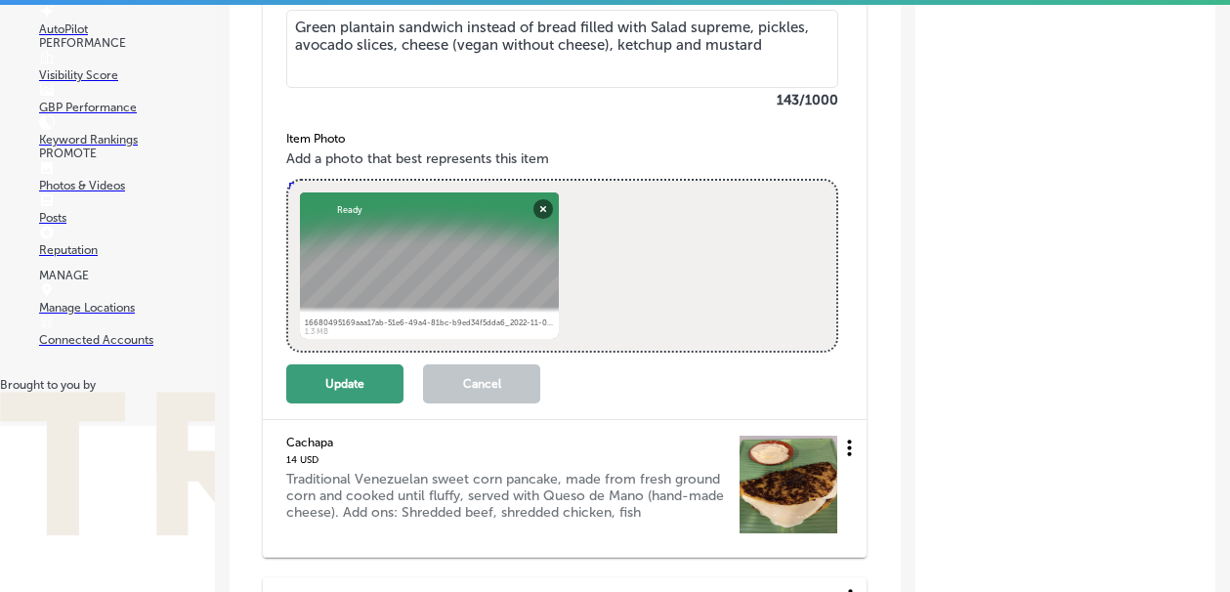
click at [331, 392] on button "Update" at bounding box center [344, 383] width 117 height 39
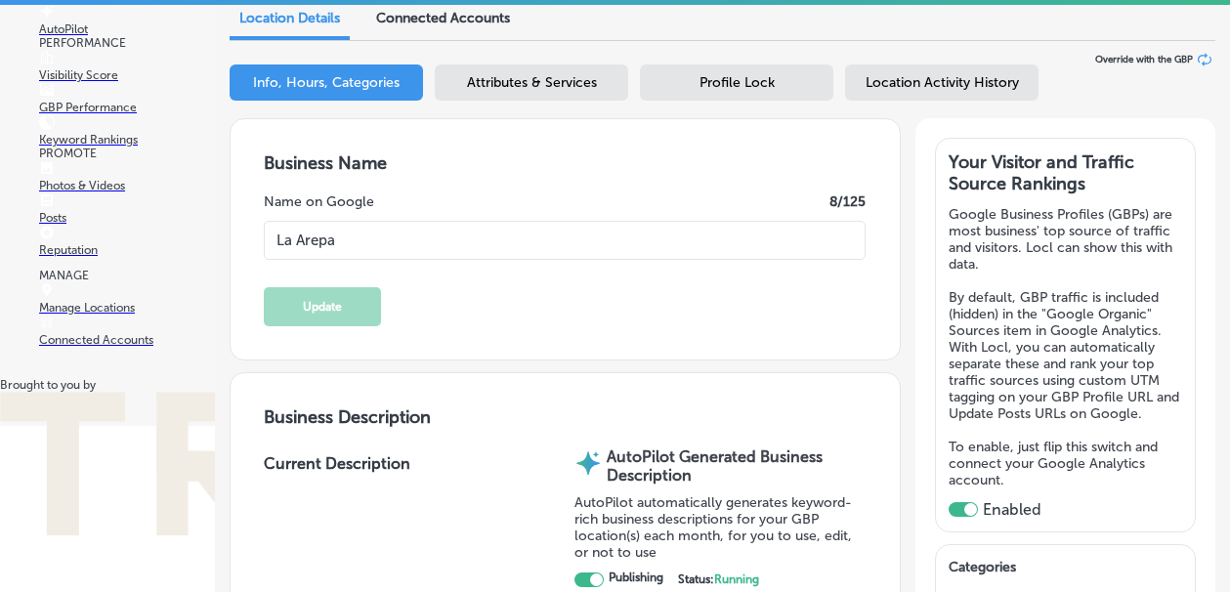
scroll to position [0, 0]
click at [84, 315] on link "Manage Locations" at bounding box center [127, 300] width 176 height 27
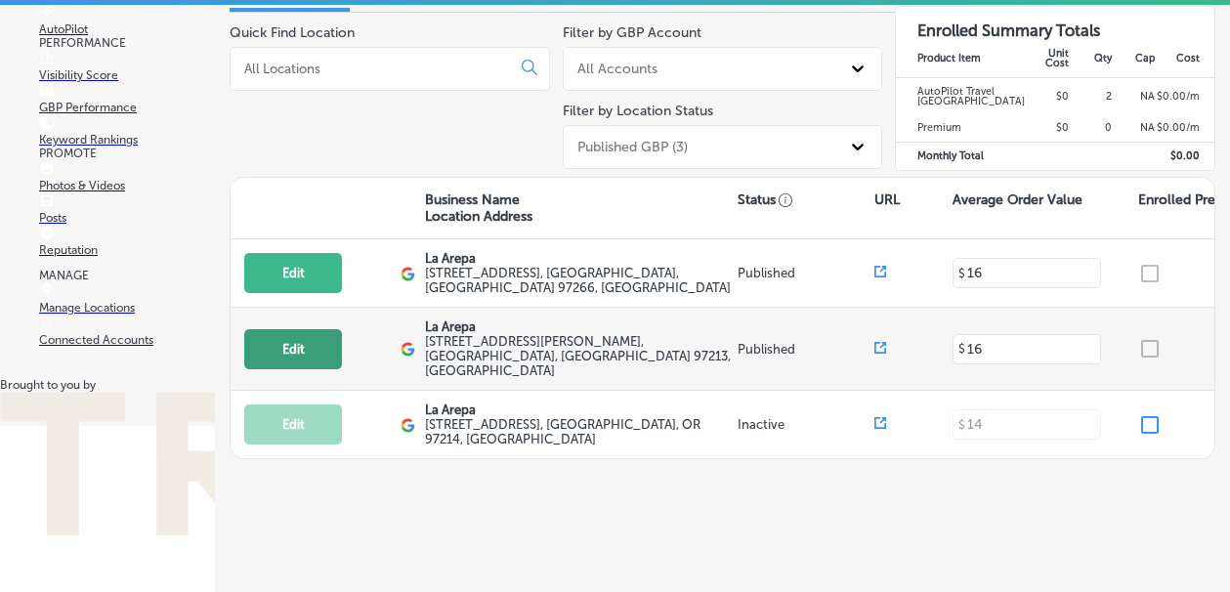
click at [289, 346] on button "Edit" at bounding box center [293, 349] width 98 height 40
select select "US"
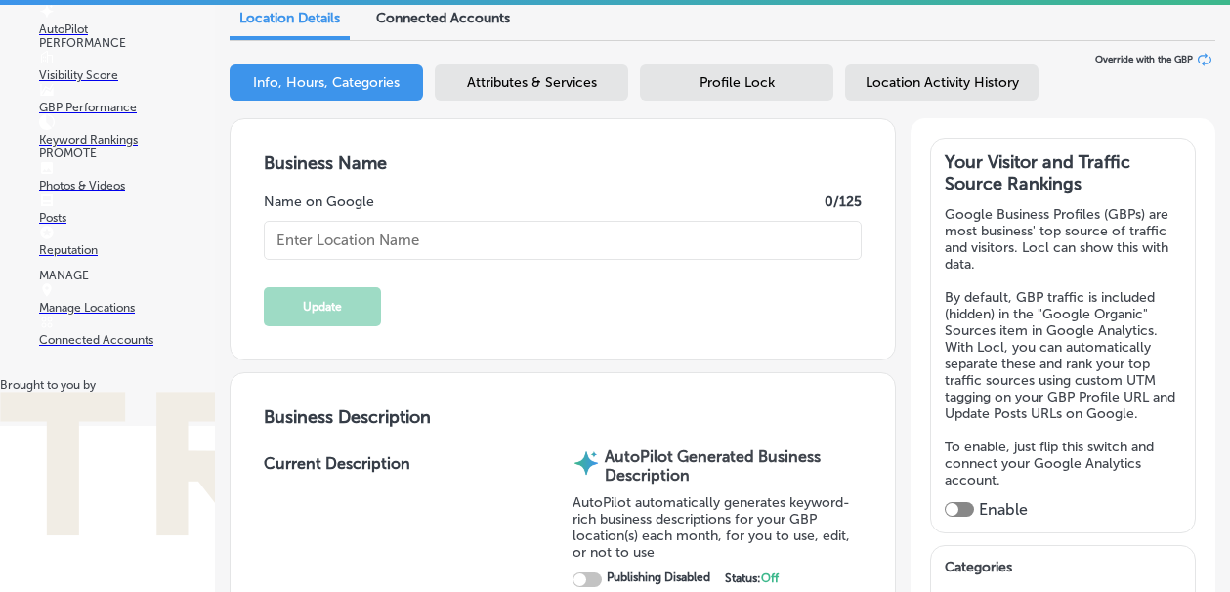
checkbox input "true"
type input "La Arepa"
type textarea "We ARE Venezuelan food, is like home-made food with traditional Venezuelan reci…"
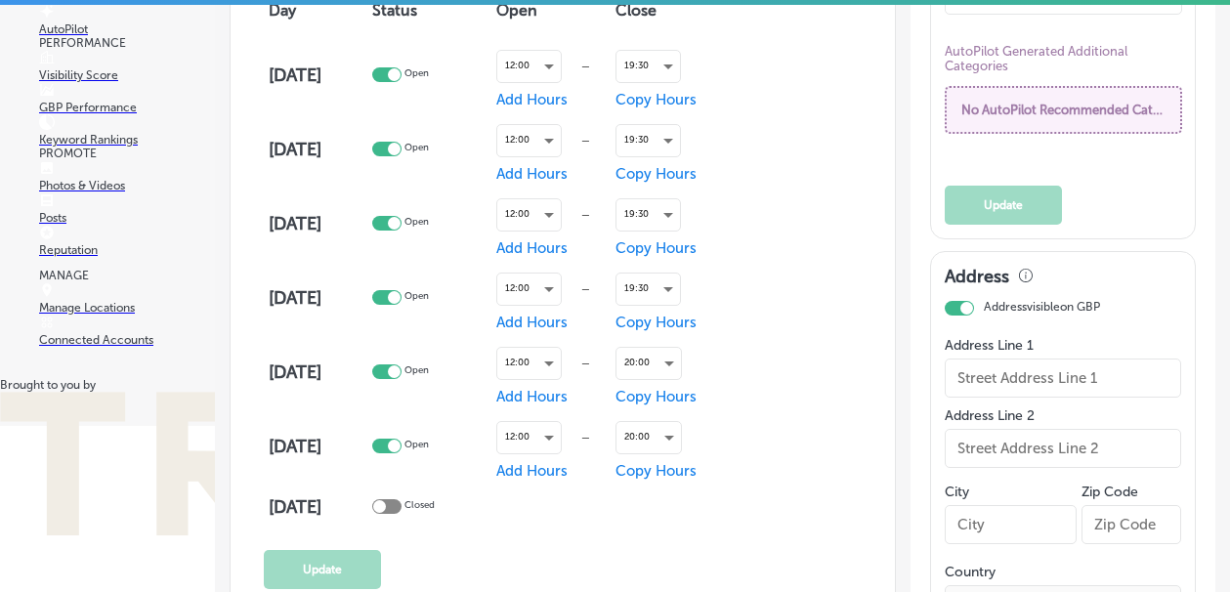
type textarea "At [GEOGRAPHIC_DATA], we bring the vibrant flavors of [GEOGRAPHIC_DATA] to your…"
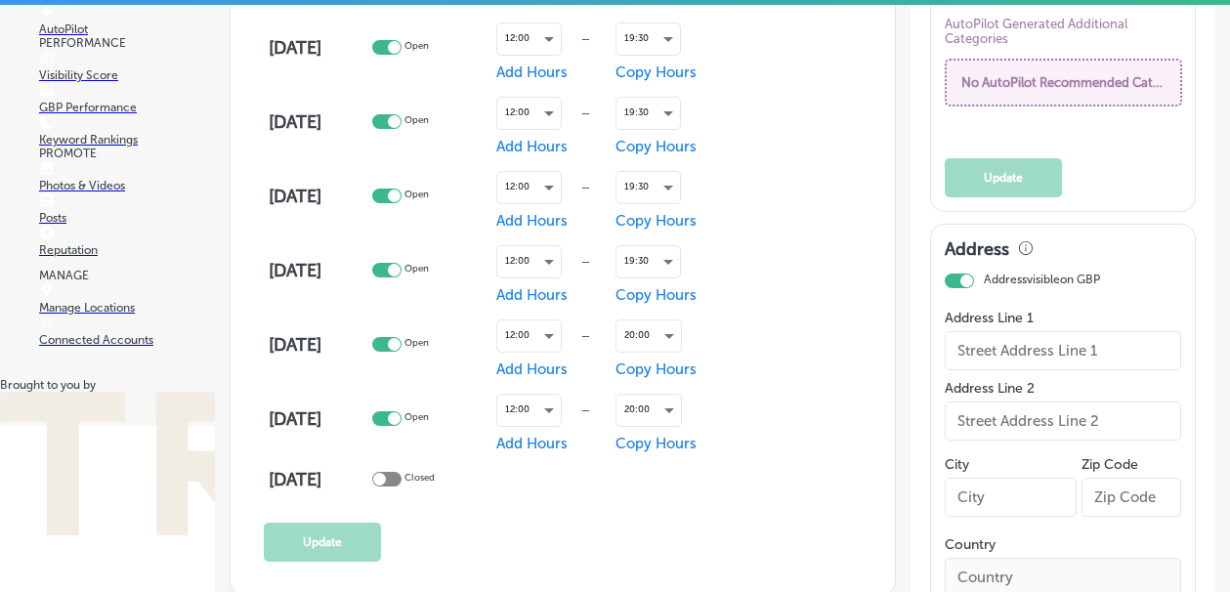
type input "[EMAIL_ADDRESS][DOMAIN_NAME]"
type input "[URL][DOMAIN_NAME]"
type input "[STREET_ADDRESS][PERSON_NAME]"
type input "[GEOGRAPHIC_DATA]"
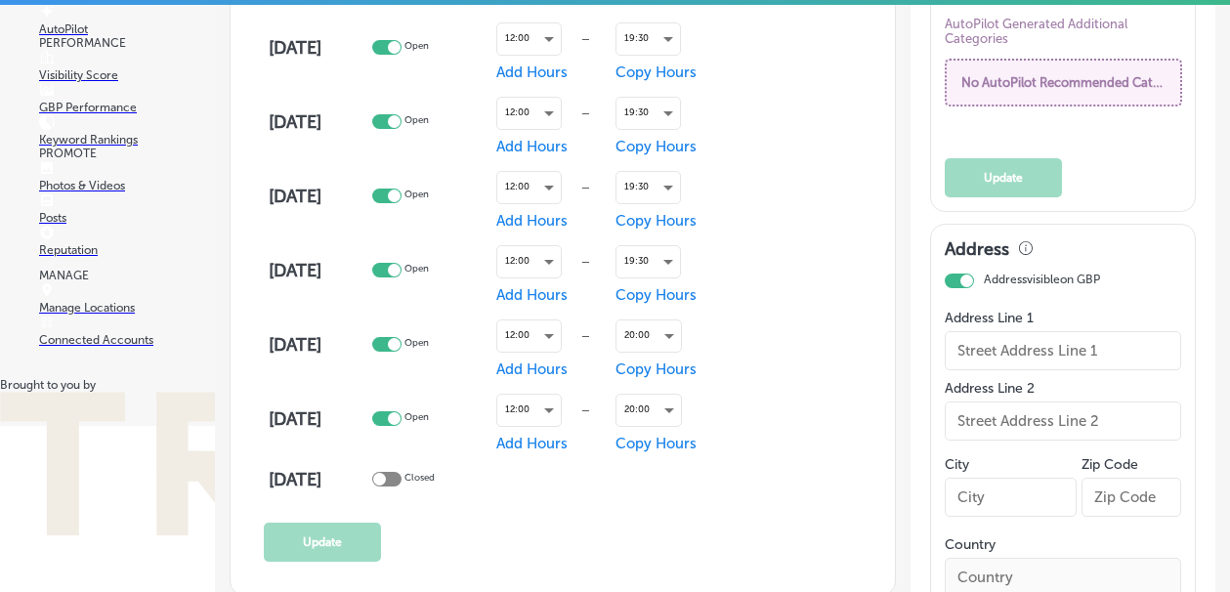
type input "97213"
type input "US"
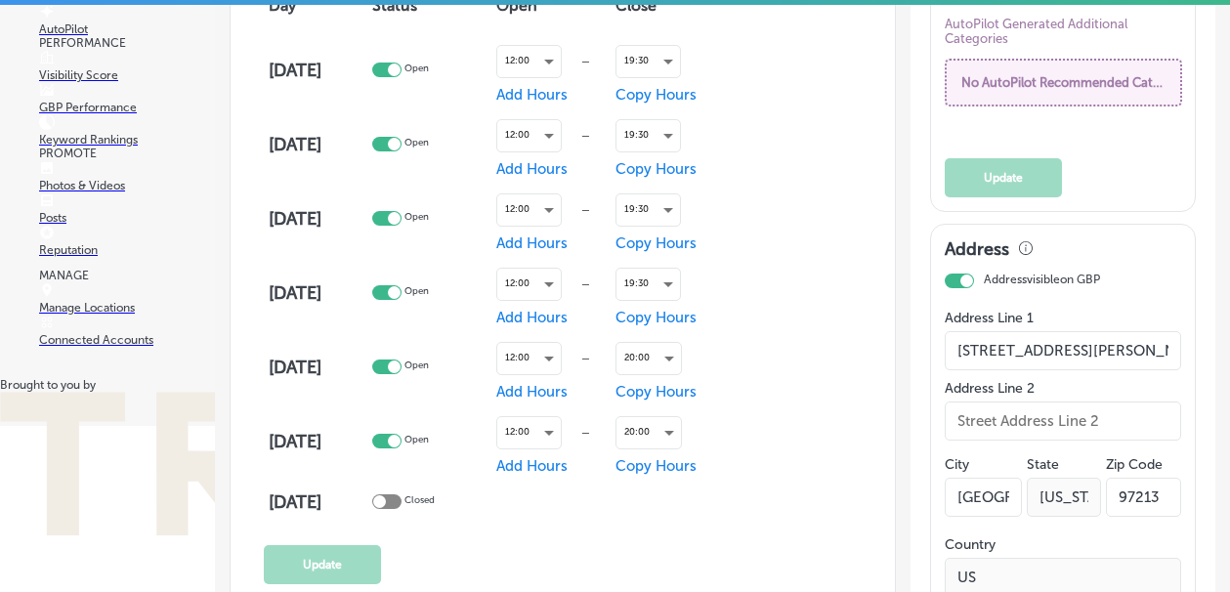
type input "[URL][DOMAIN_NAME]"
type input "[PHONE_NUMBER]"
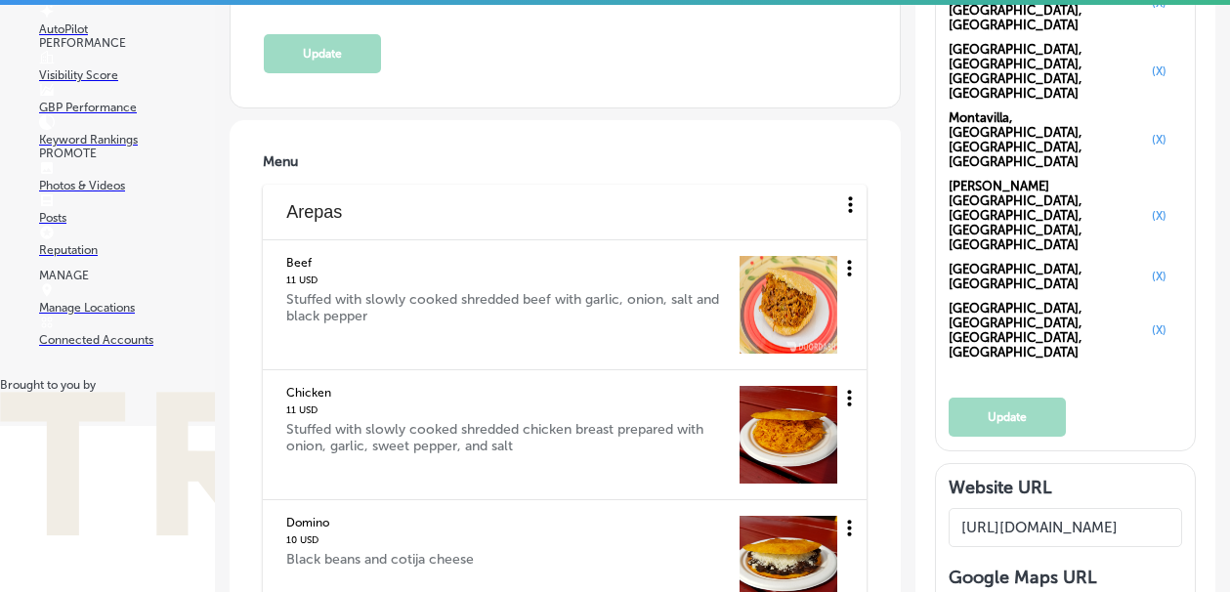
scroll to position [2313, 0]
click at [847, 264] on icon at bounding box center [849, 267] width 24 height 24
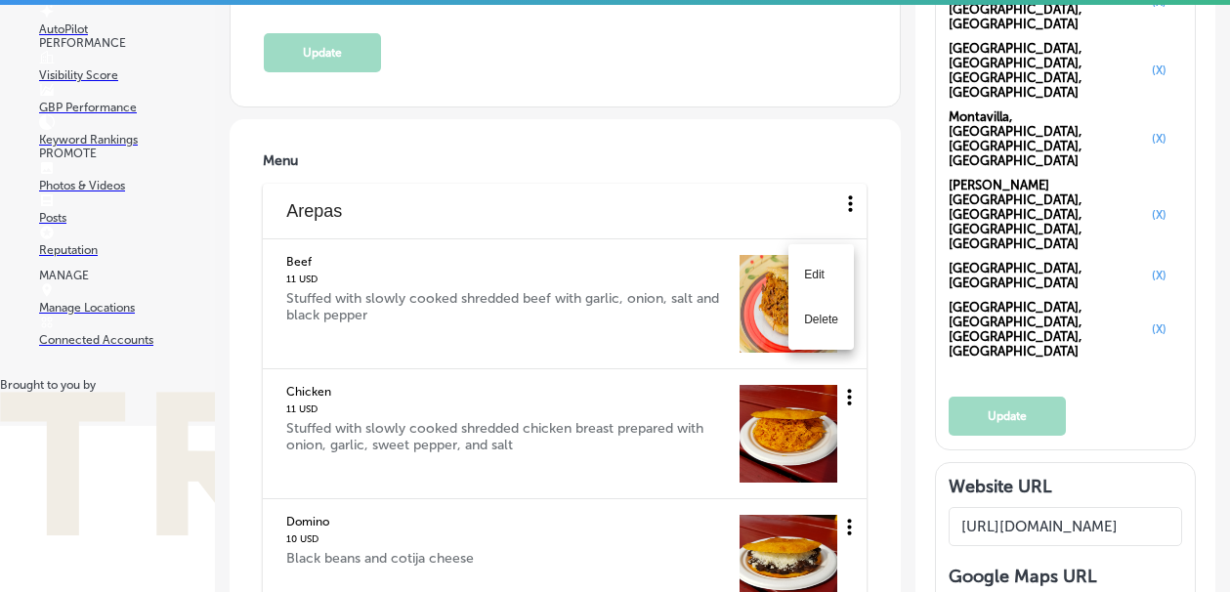
click at [817, 279] on li "Edit" at bounding box center [820, 274] width 65 height 45
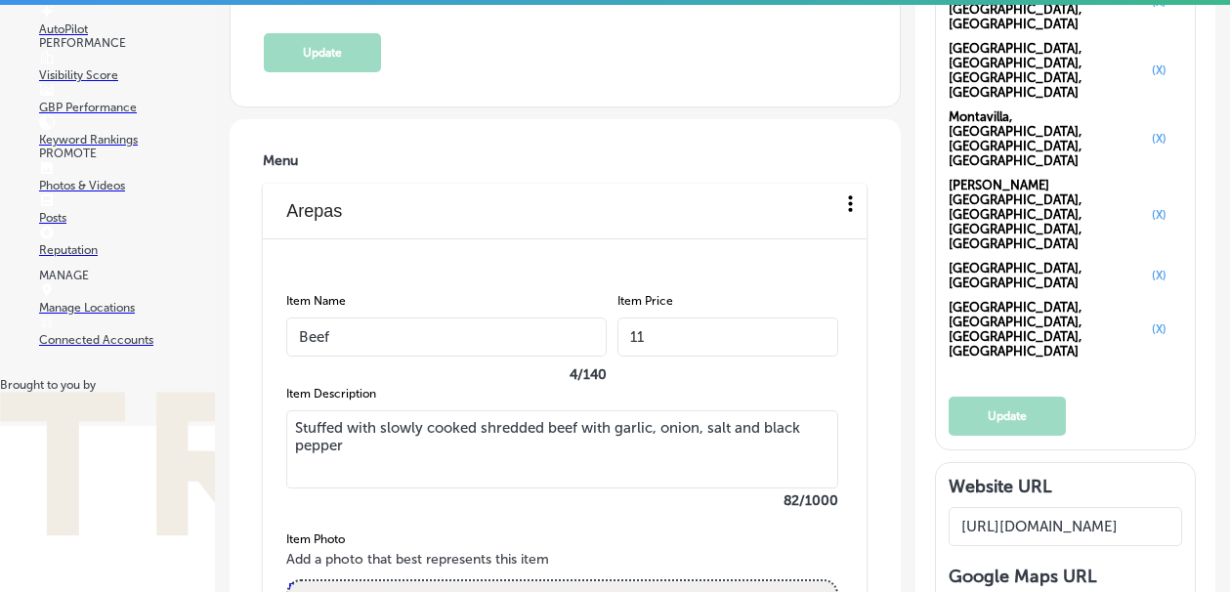
click at [692, 323] on input "11" at bounding box center [727, 336] width 221 height 39
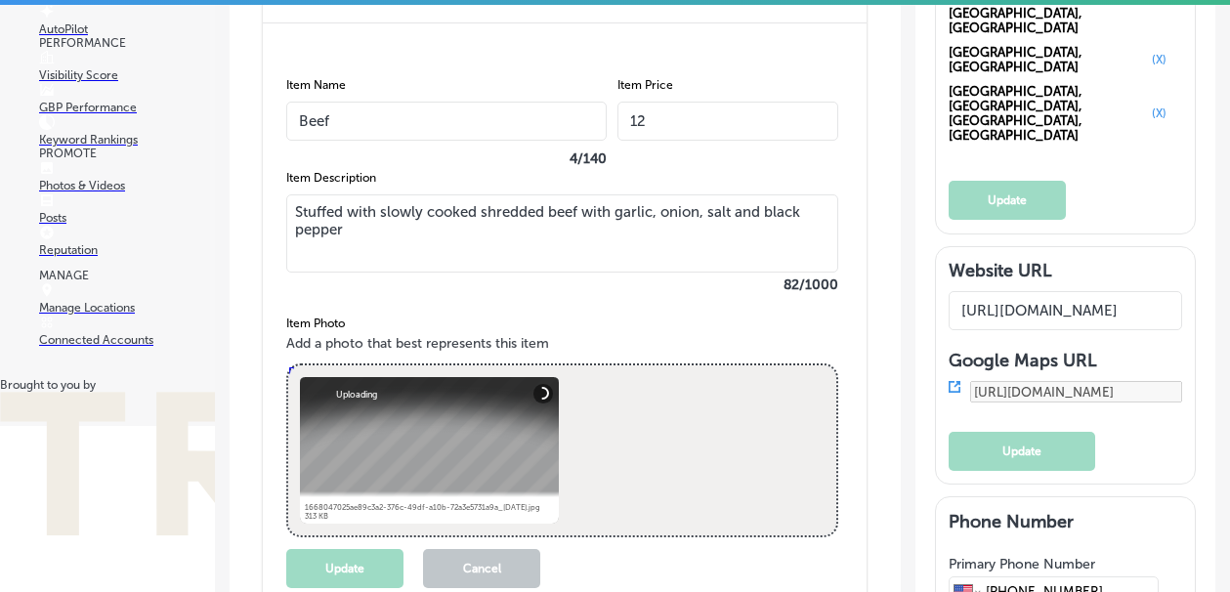
scroll to position [2531, 0]
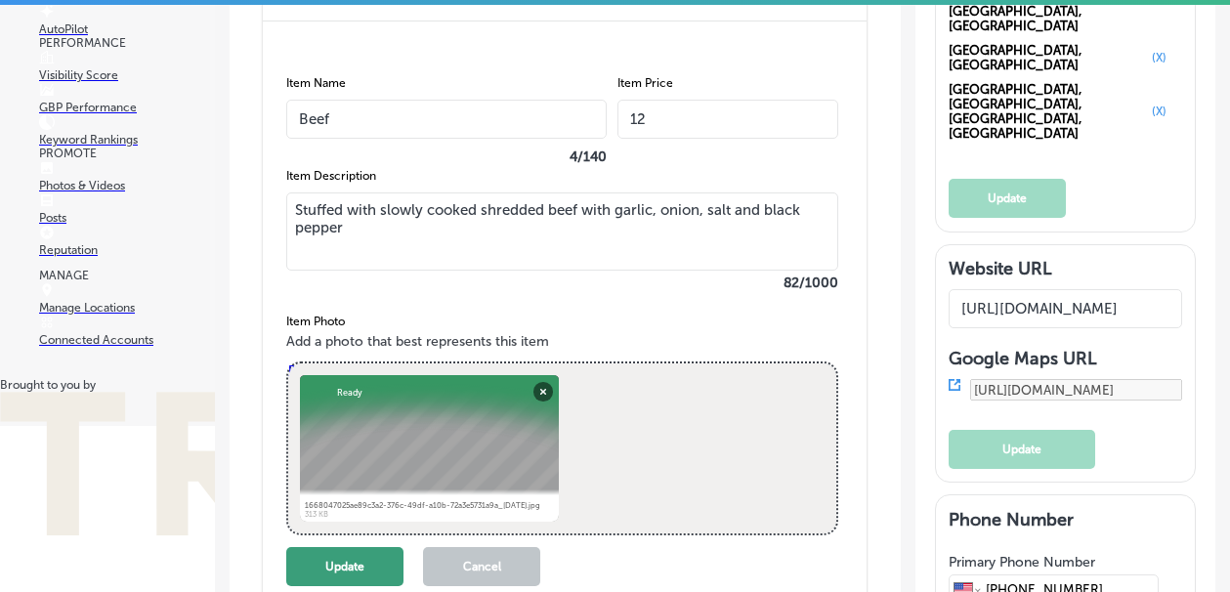
type input "12"
click at [348, 562] on button "Update" at bounding box center [344, 566] width 117 height 39
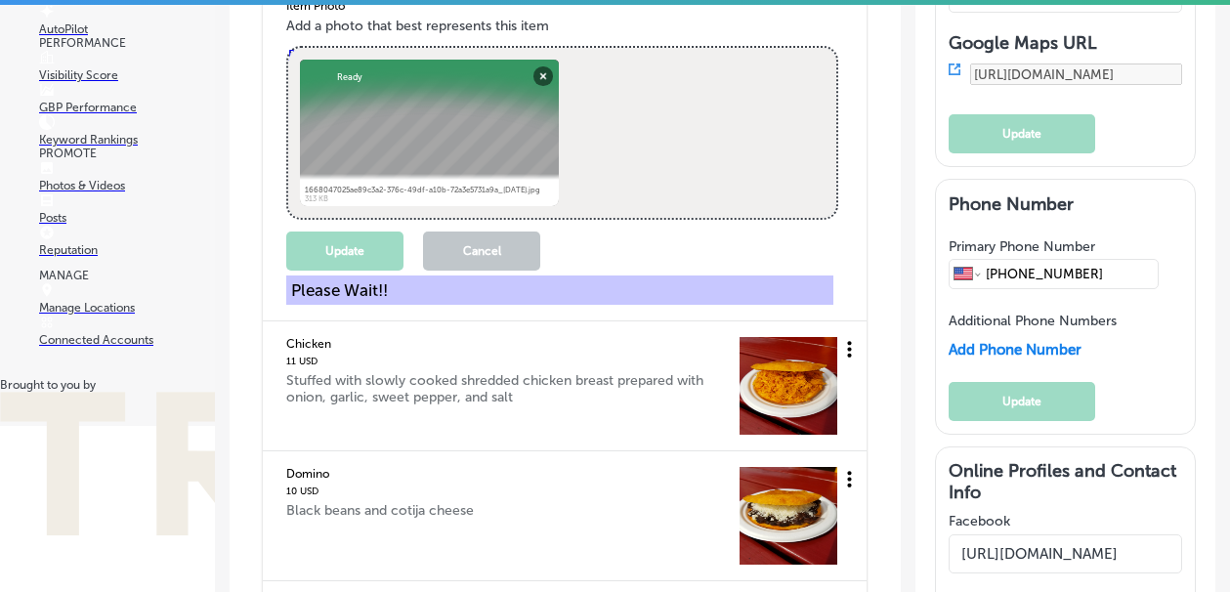
scroll to position [2854, 0]
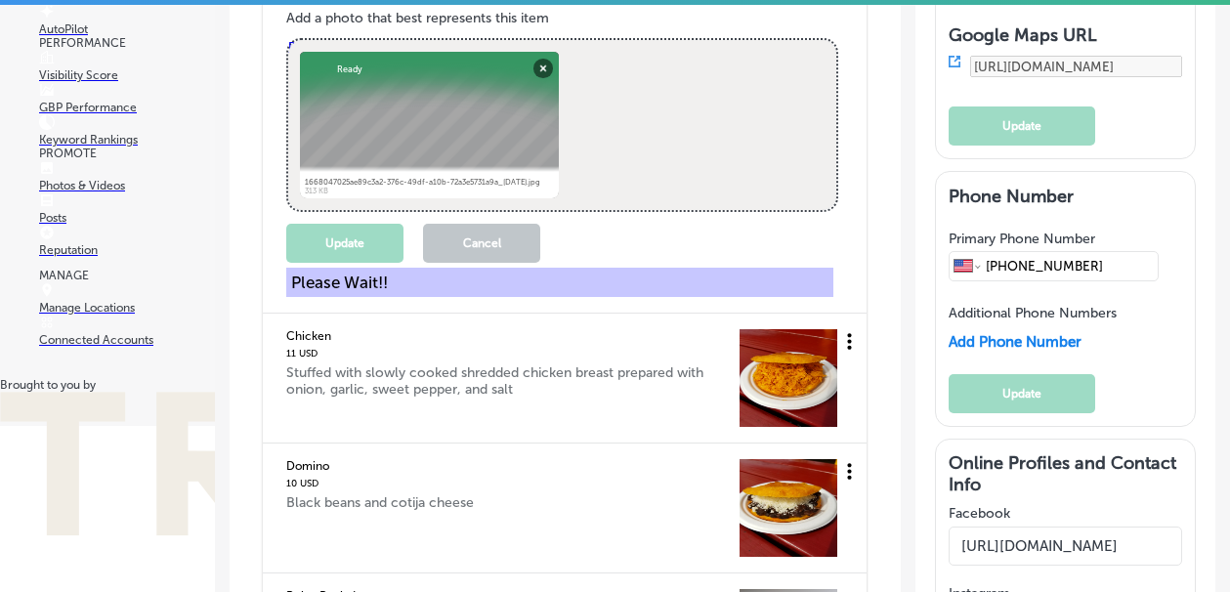
click at [850, 345] on icon at bounding box center [850, 342] width 4 height 17
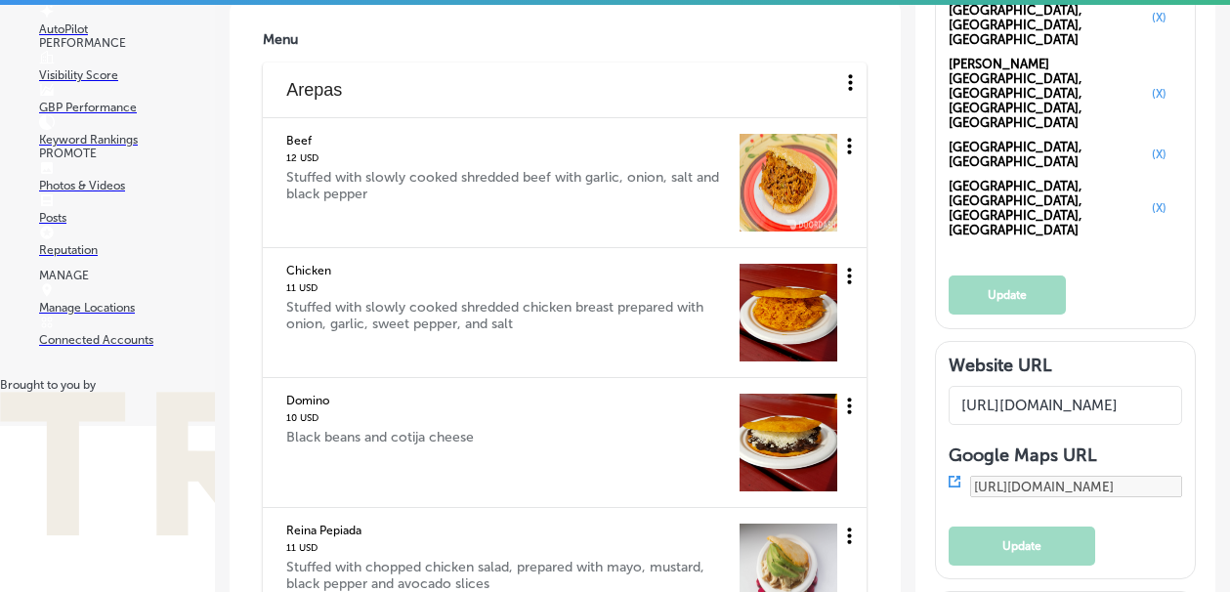
scroll to position [2438, 0]
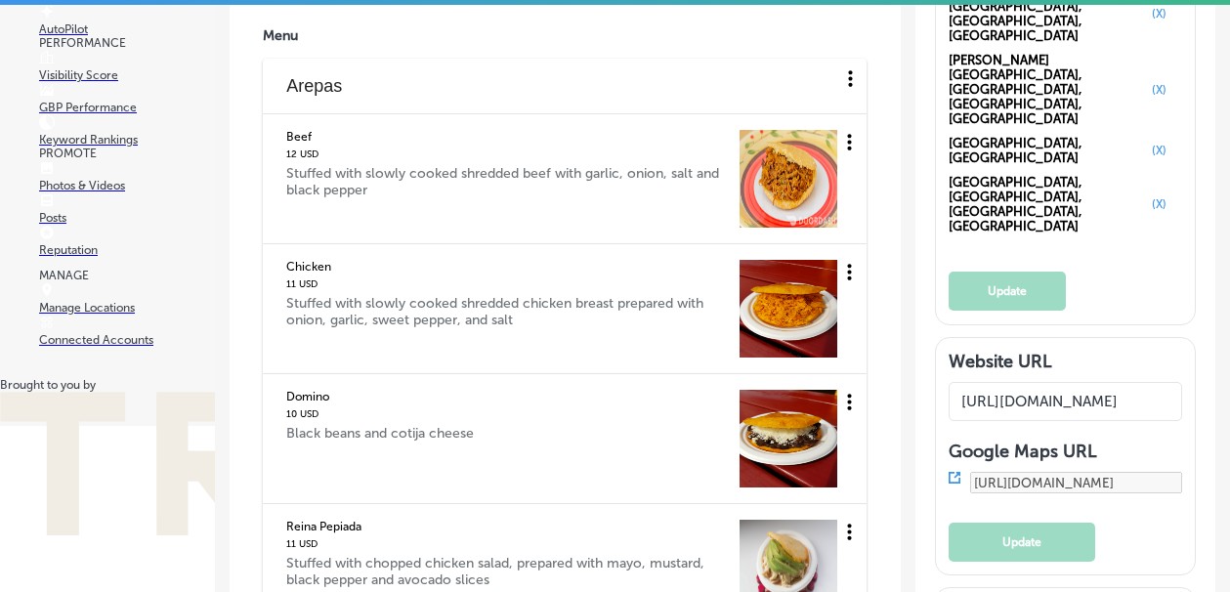
click at [850, 273] on icon at bounding box center [850, 273] width 4 height 17
click at [799, 273] on li "Edit" at bounding box center [820, 279] width 65 height 45
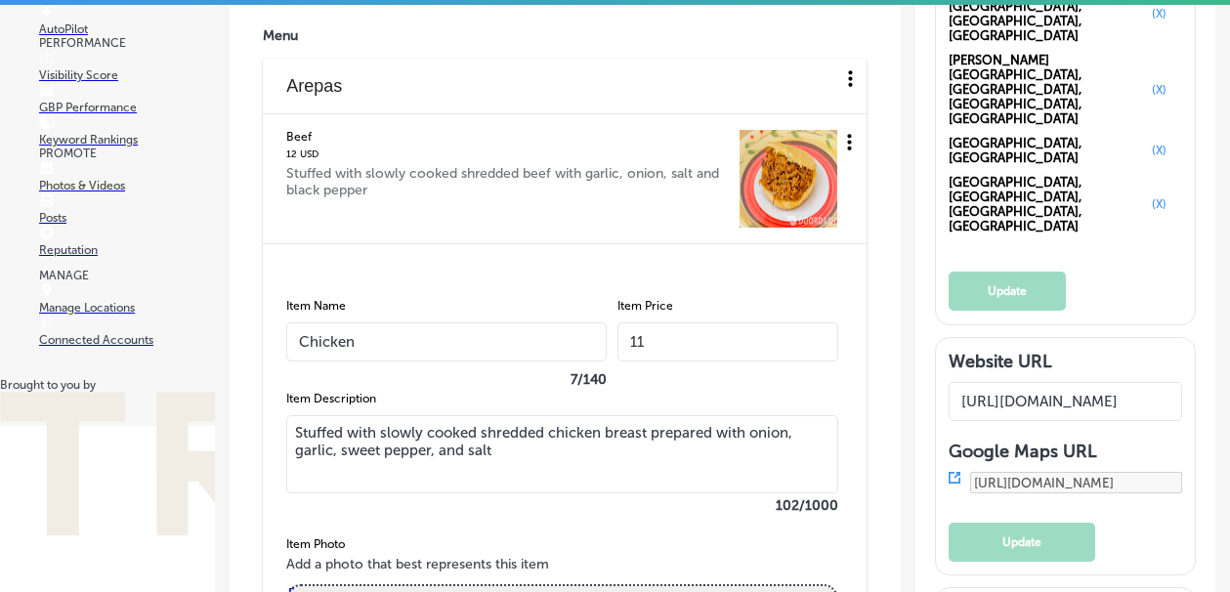
click at [676, 339] on input "11" at bounding box center [727, 341] width 221 height 39
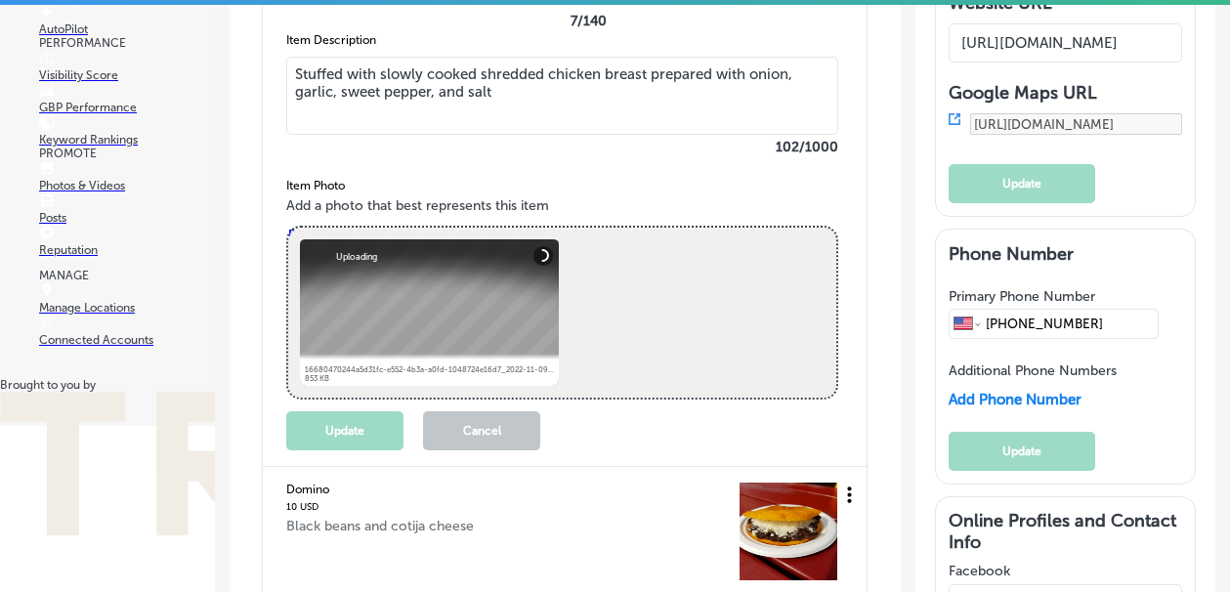
type input "12"
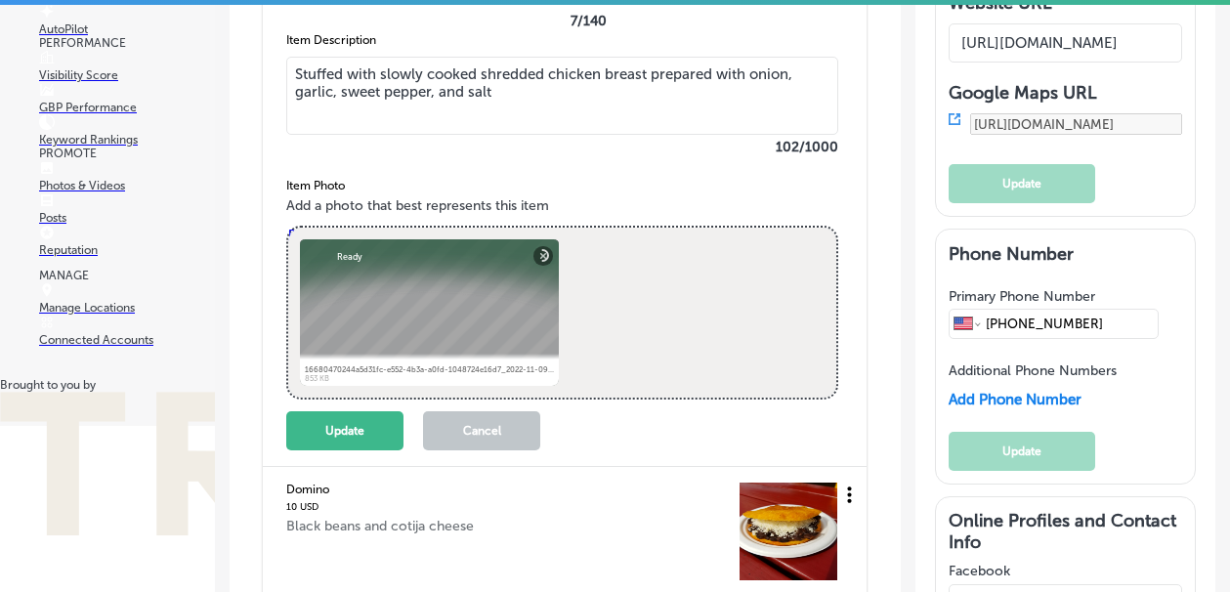
click at [610, 417] on div "Update Cancel" at bounding box center [562, 430] width 552 height 39
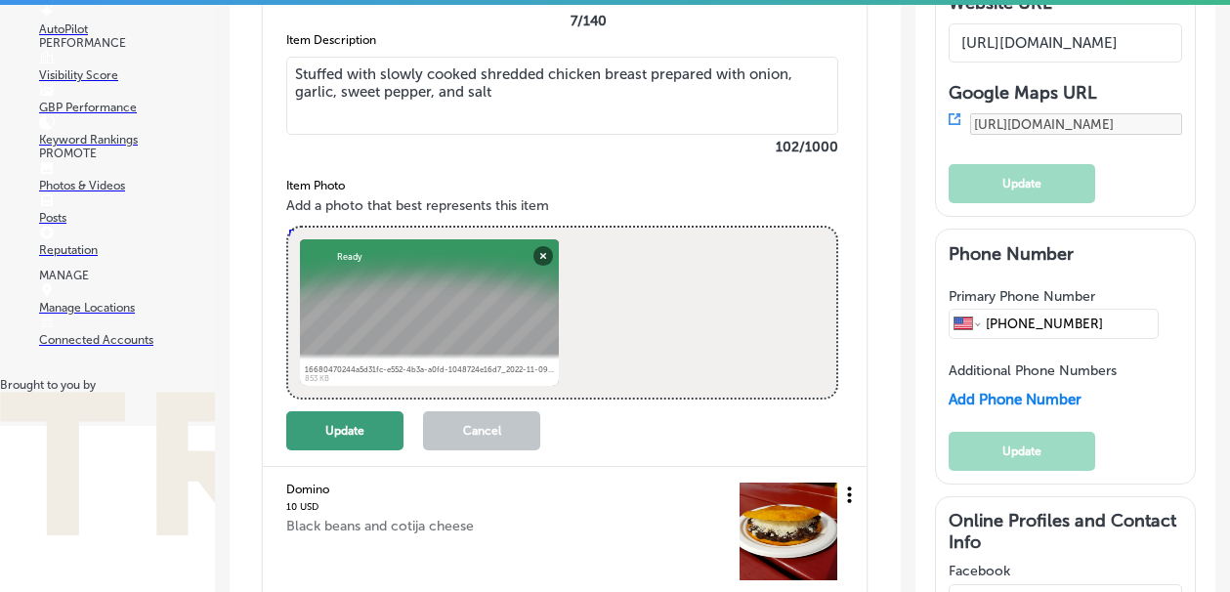
click at [392, 444] on button "Update" at bounding box center [344, 430] width 117 height 39
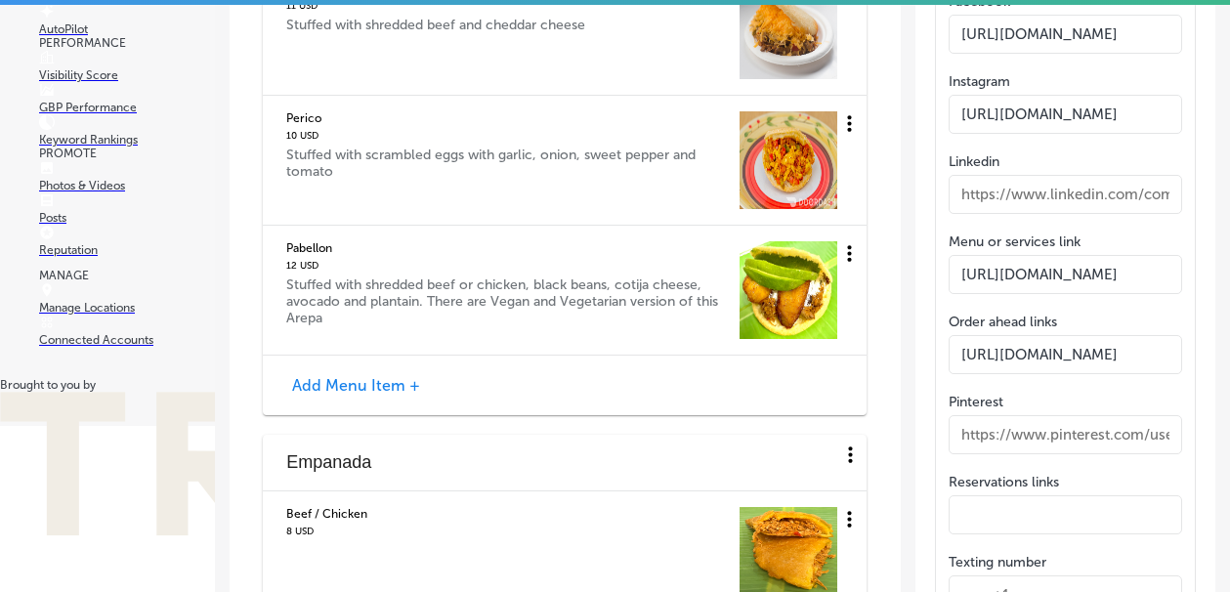
scroll to position [3368, 0]
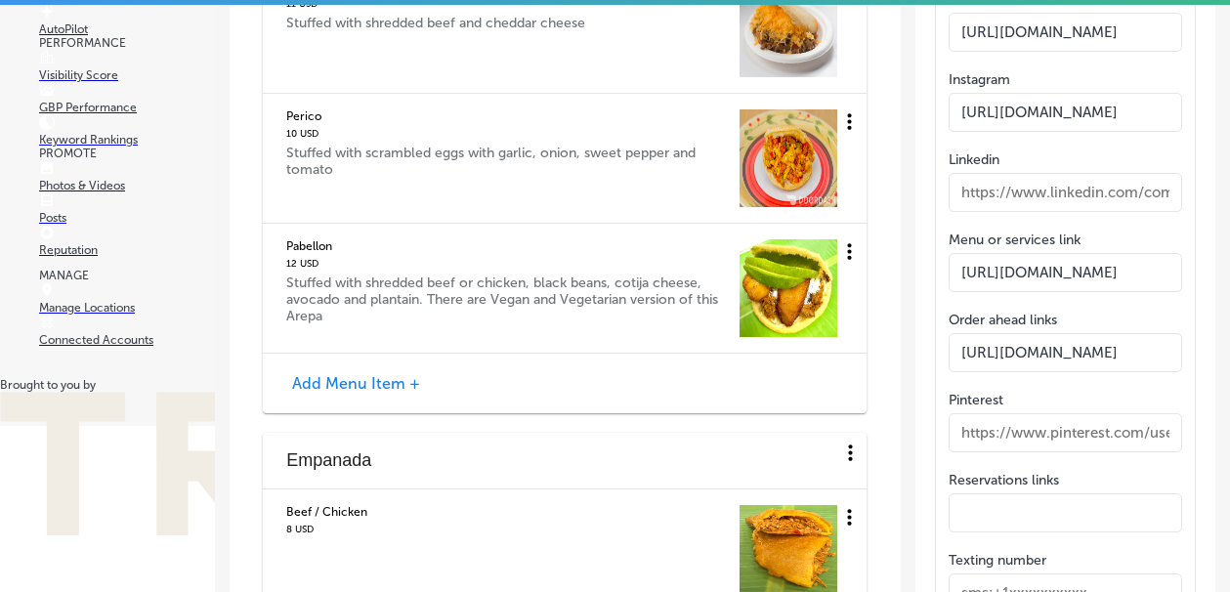
click at [848, 248] on icon at bounding box center [849, 251] width 24 height 24
click at [826, 251] on li "Edit" at bounding box center [820, 258] width 65 height 45
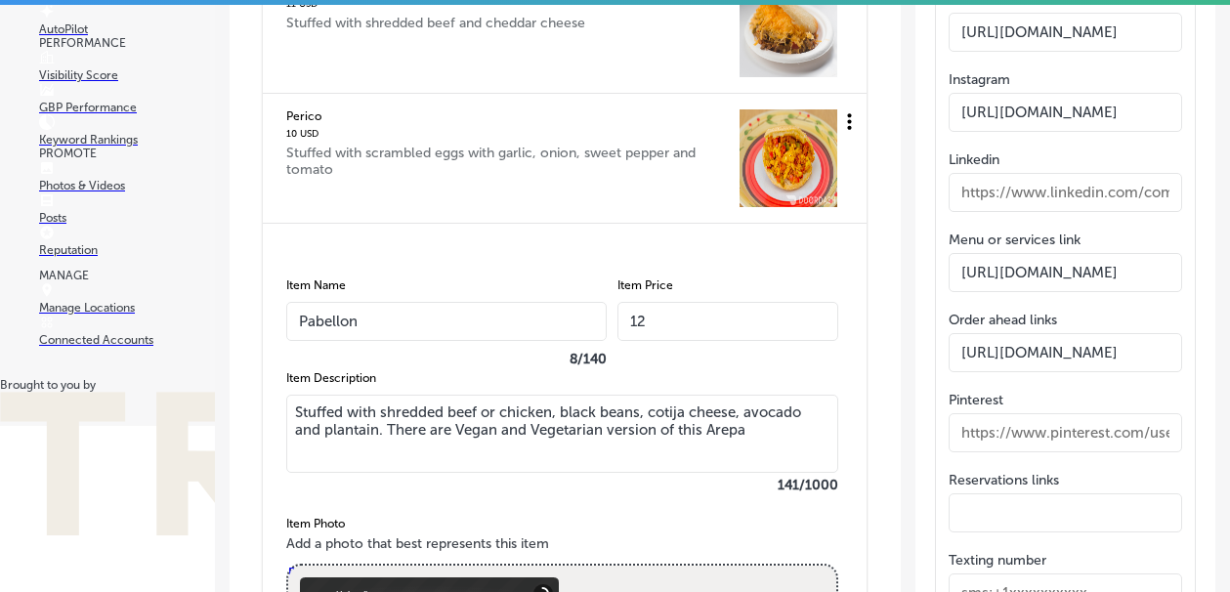
click at [653, 327] on input "12" at bounding box center [727, 321] width 221 height 39
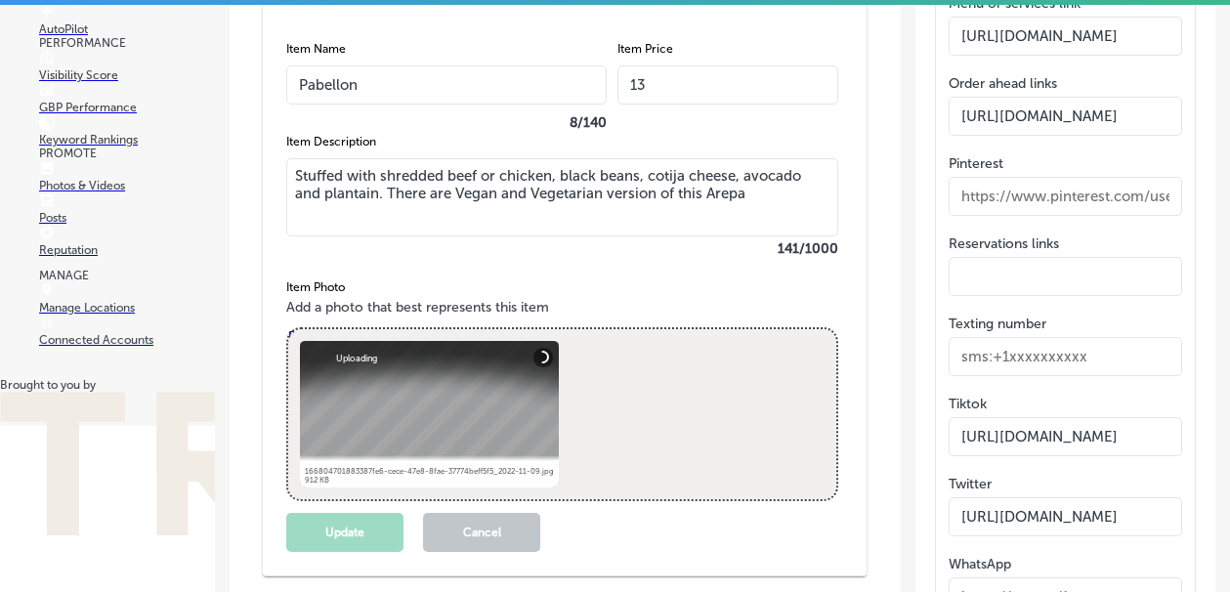
scroll to position [3607, 0]
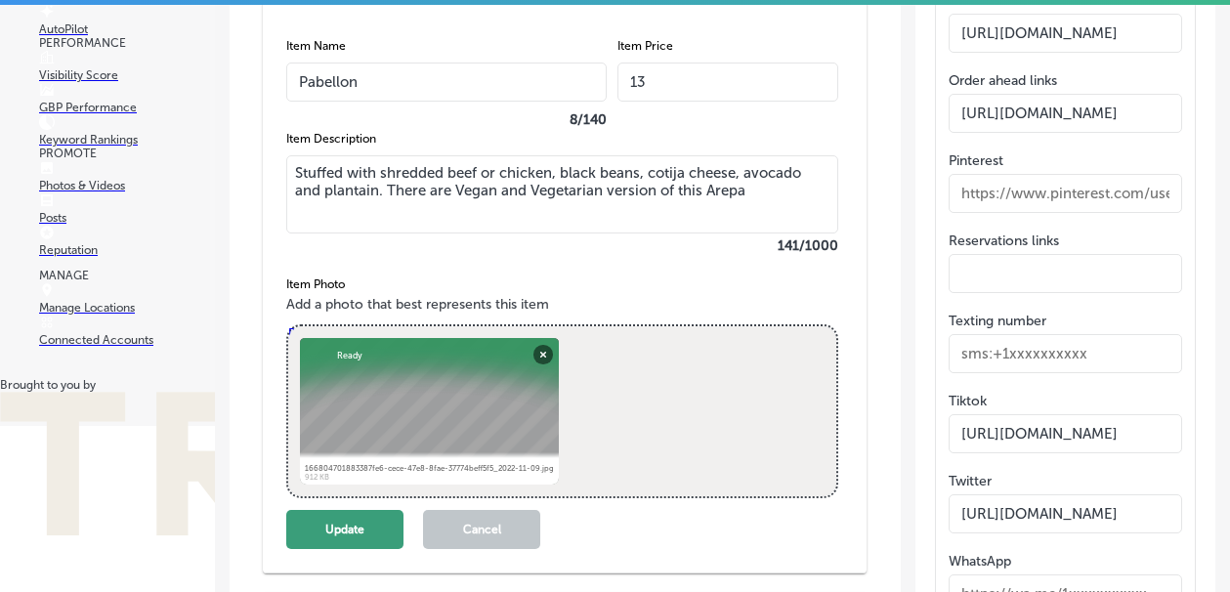
type input "13"
click at [315, 529] on button "Update" at bounding box center [344, 529] width 117 height 39
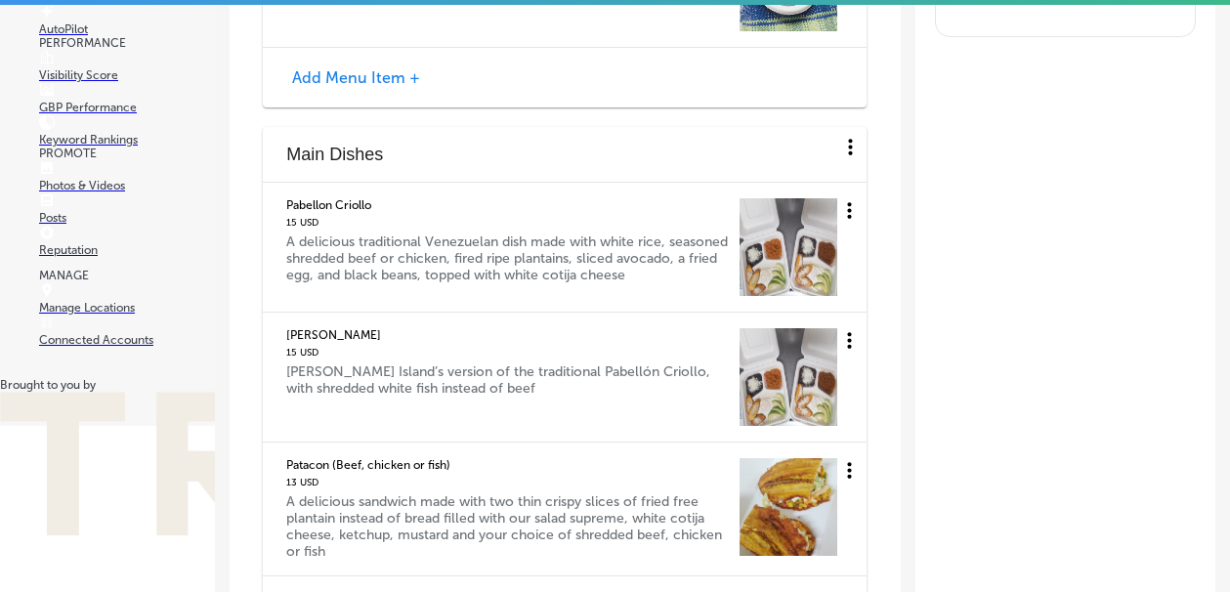
scroll to position [4461, 0]
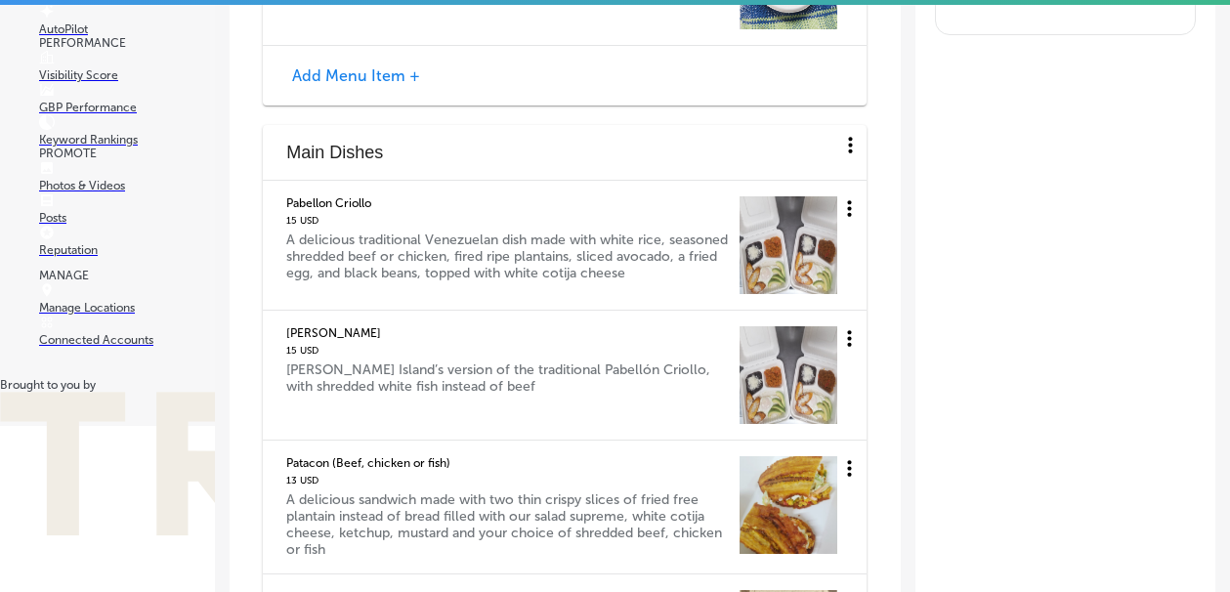
click at [859, 213] on icon at bounding box center [849, 208] width 24 height 24
click at [812, 220] on li "Edit" at bounding box center [820, 218] width 65 height 45
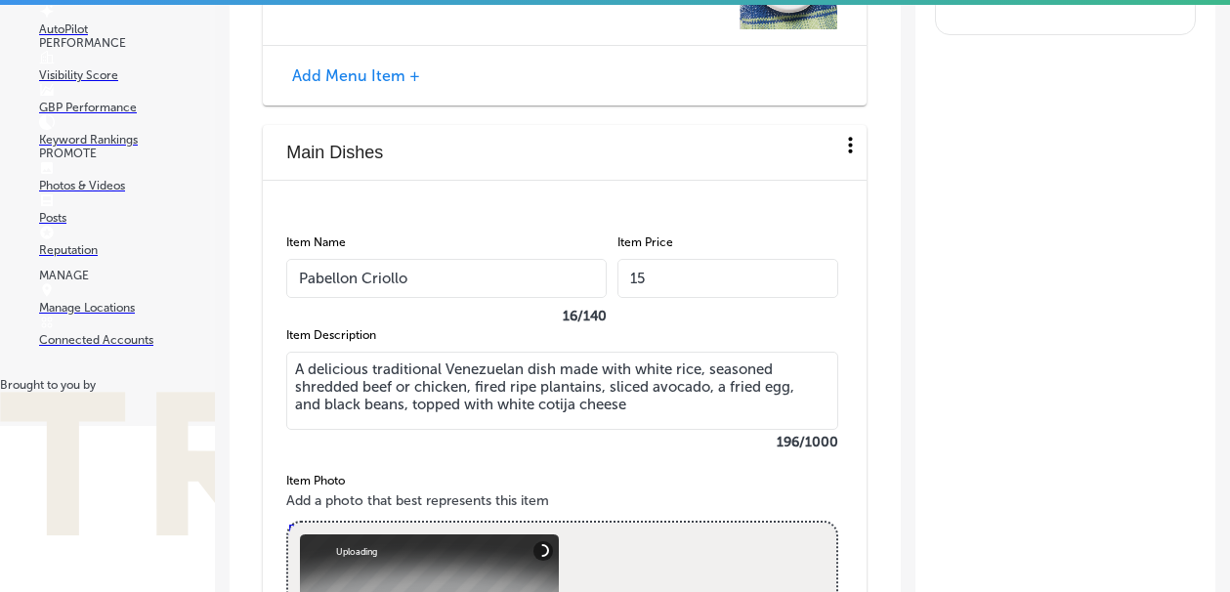
click at [688, 287] on input "15" at bounding box center [727, 278] width 221 height 39
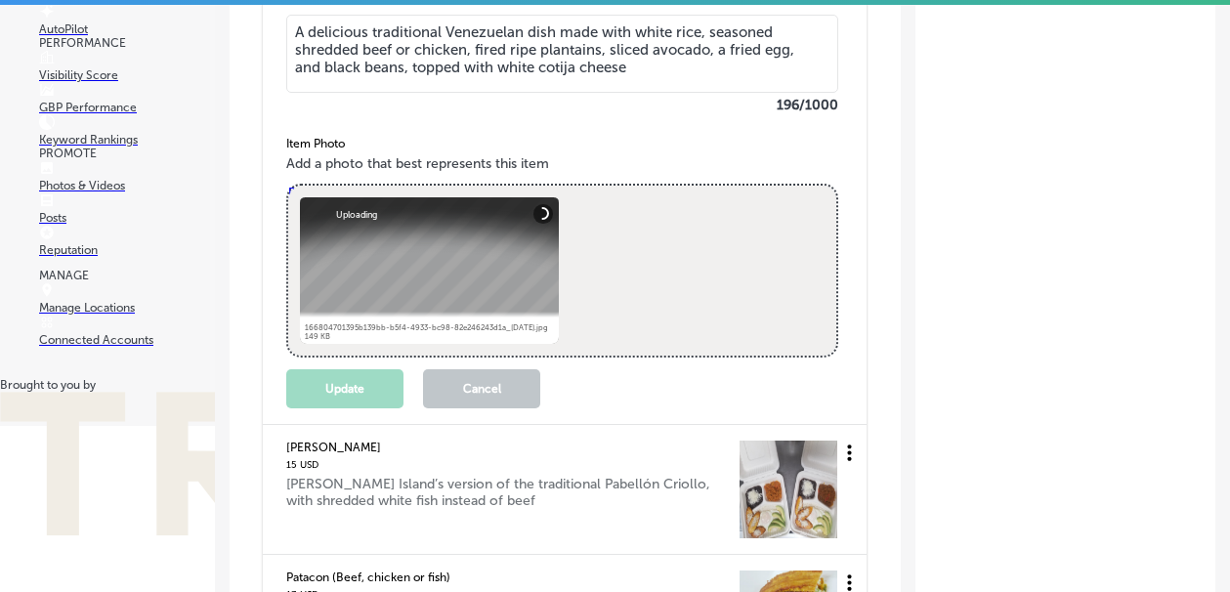
scroll to position [4805, 0]
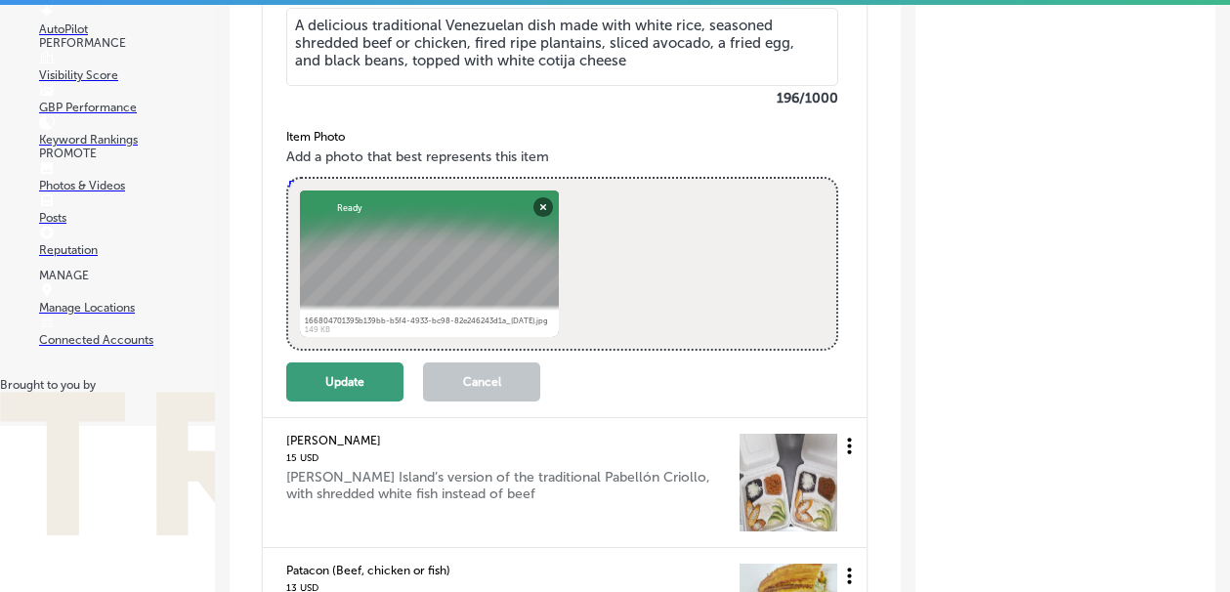
type input "16"
click at [330, 381] on button "Update" at bounding box center [344, 381] width 117 height 39
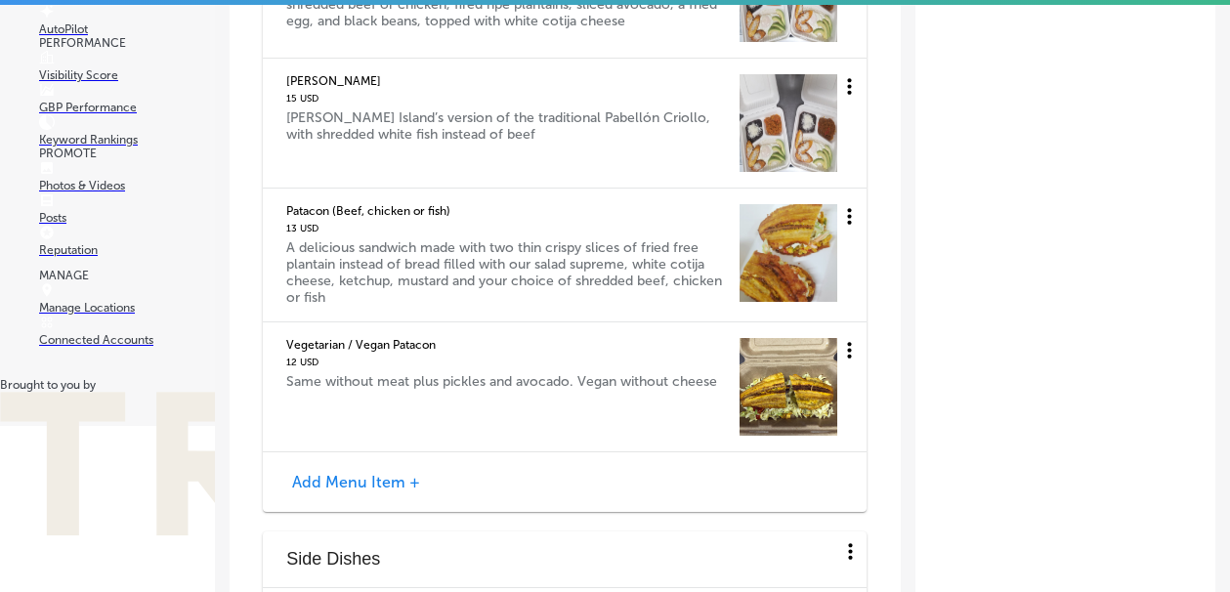
scroll to position [4596, 0]
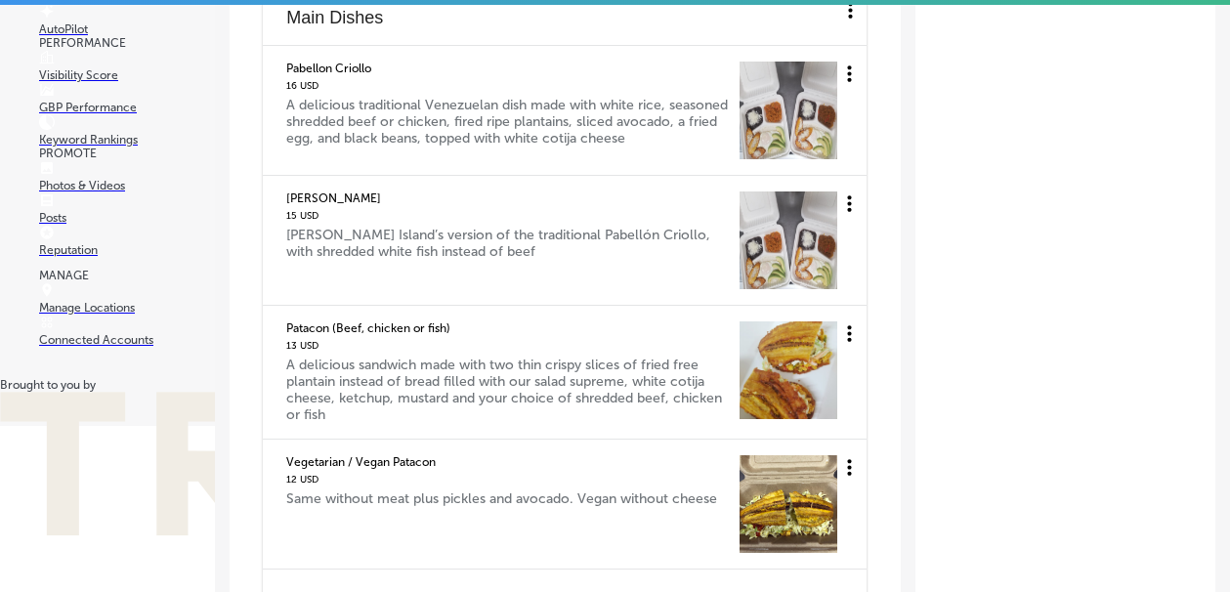
click at [853, 342] on icon at bounding box center [849, 333] width 24 height 24
click at [828, 349] on li "Edit" at bounding box center [820, 346] width 65 height 45
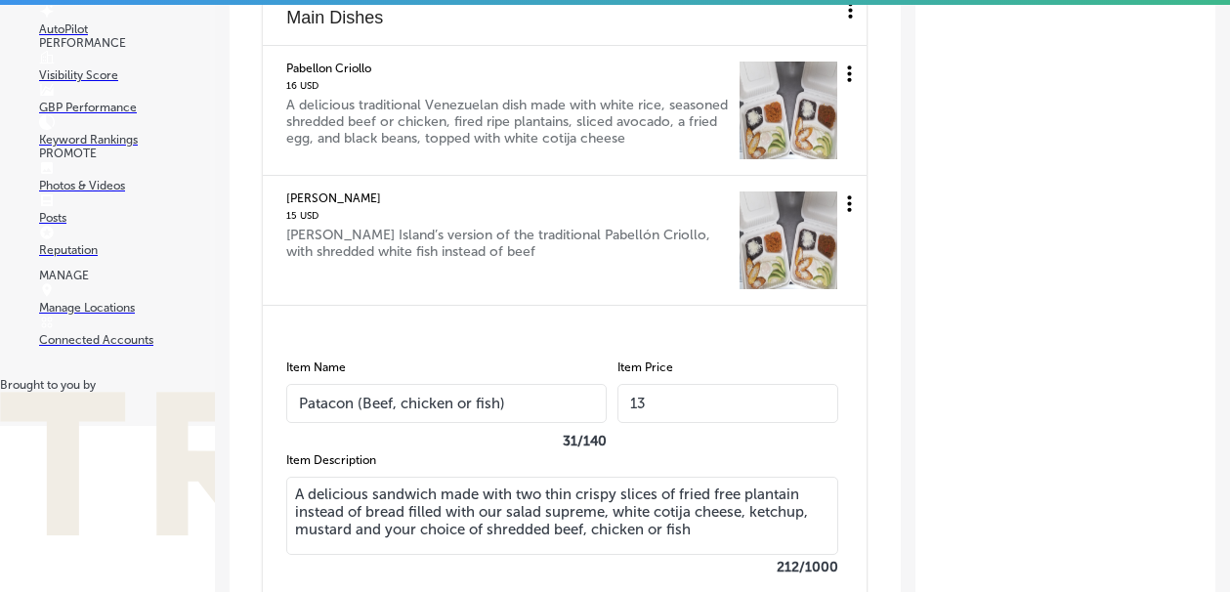
click at [697, 411] on input "13" at bounding box center [727, 403] width 221 height 39
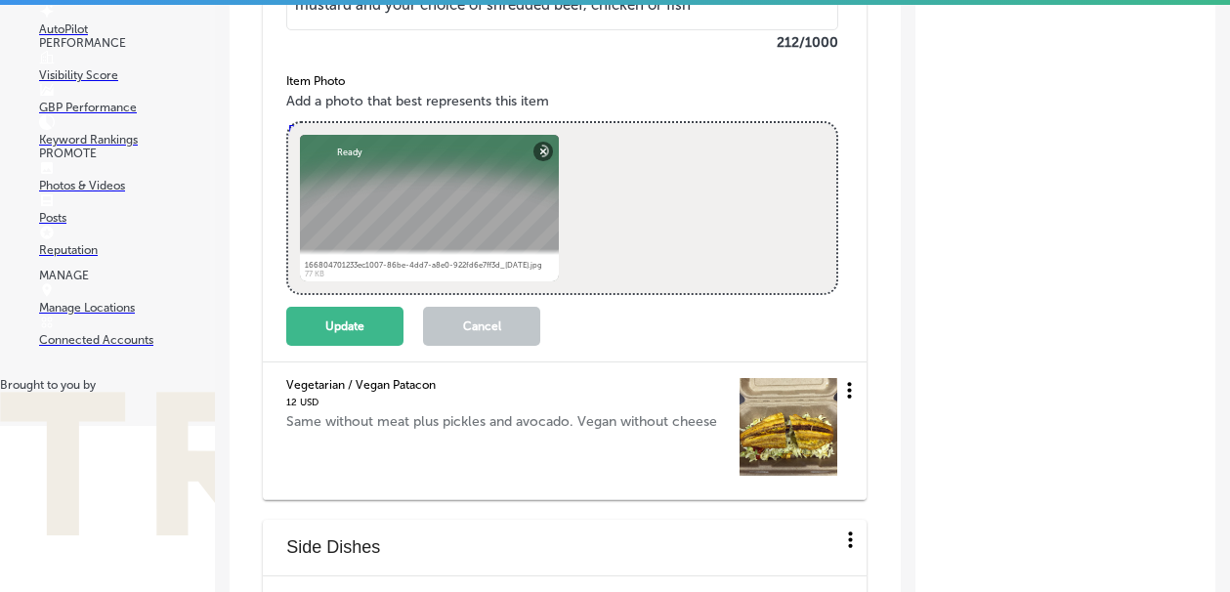
scroll to position [5124, 0]
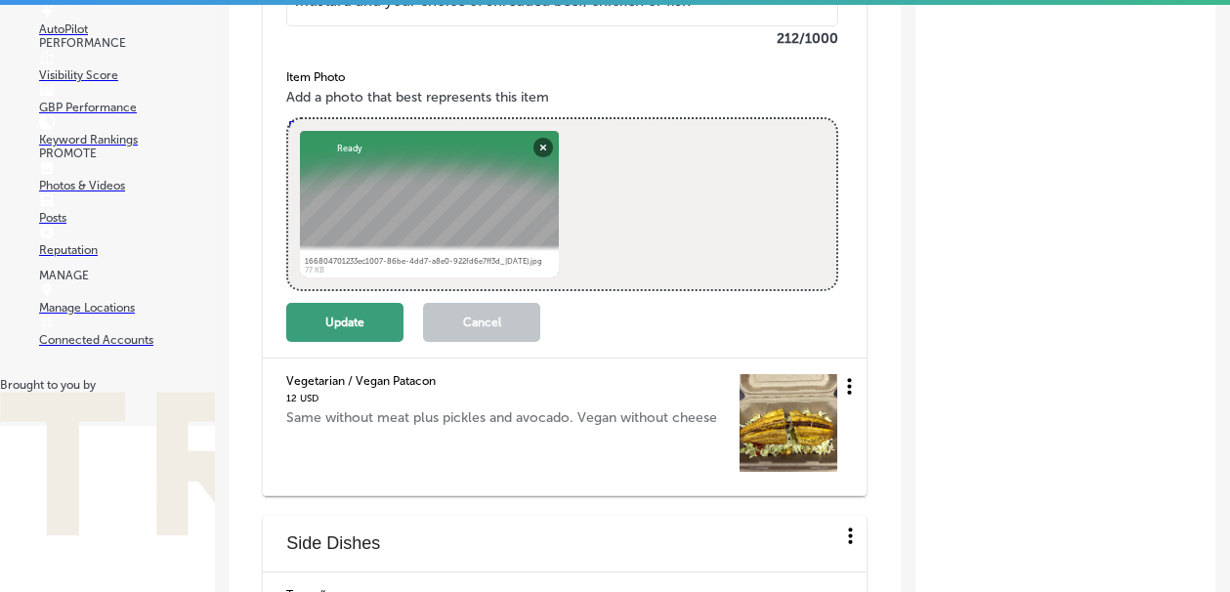
type input "14"
click at [385, 333] on button "Update" at bounding box center [344, 322] width 117 height 39
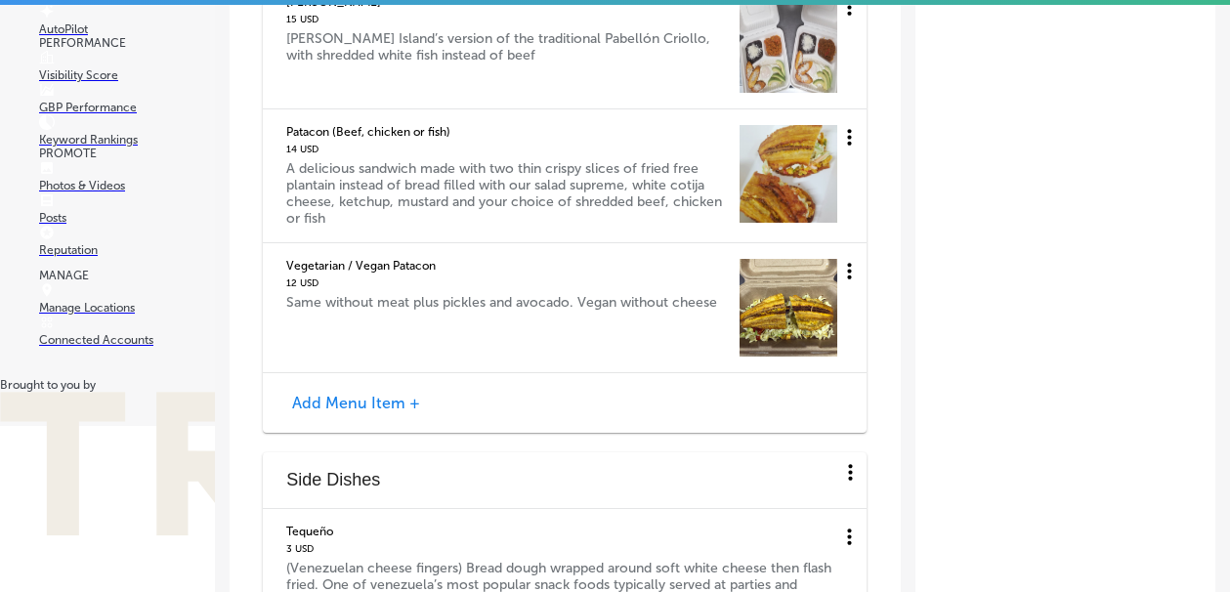
scroll to position [4752, 0]
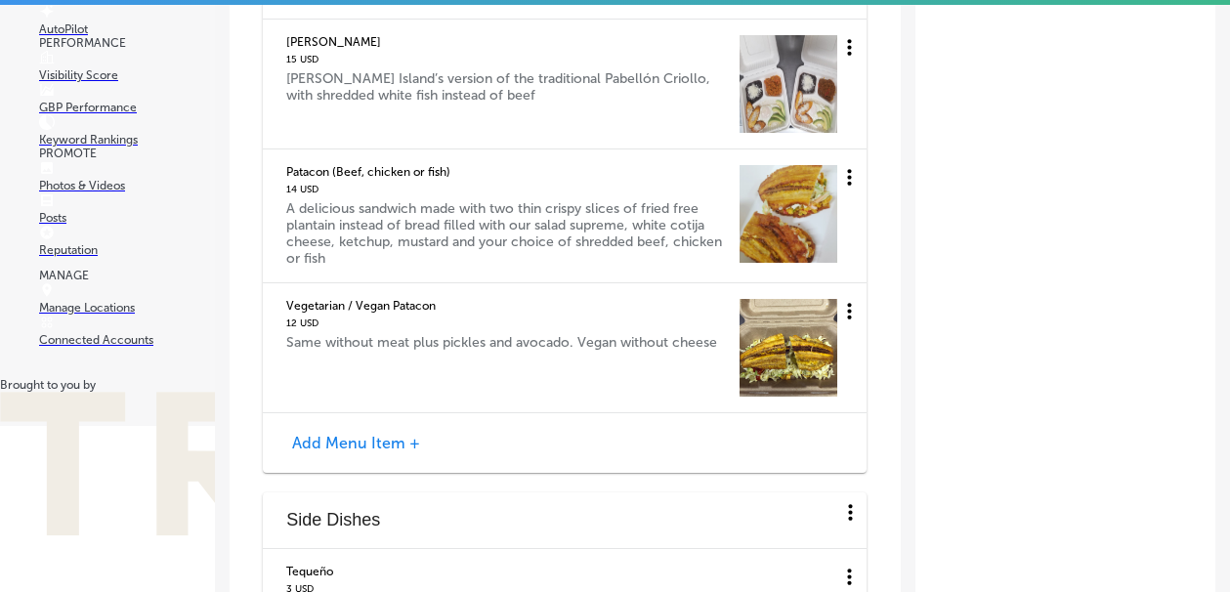
click at [852, 317] on icon at bounding box center [849, 311] width 24 height 24
click at [841, 334] on li "Edit" at bounding box center [820, 322] width 65 height 45
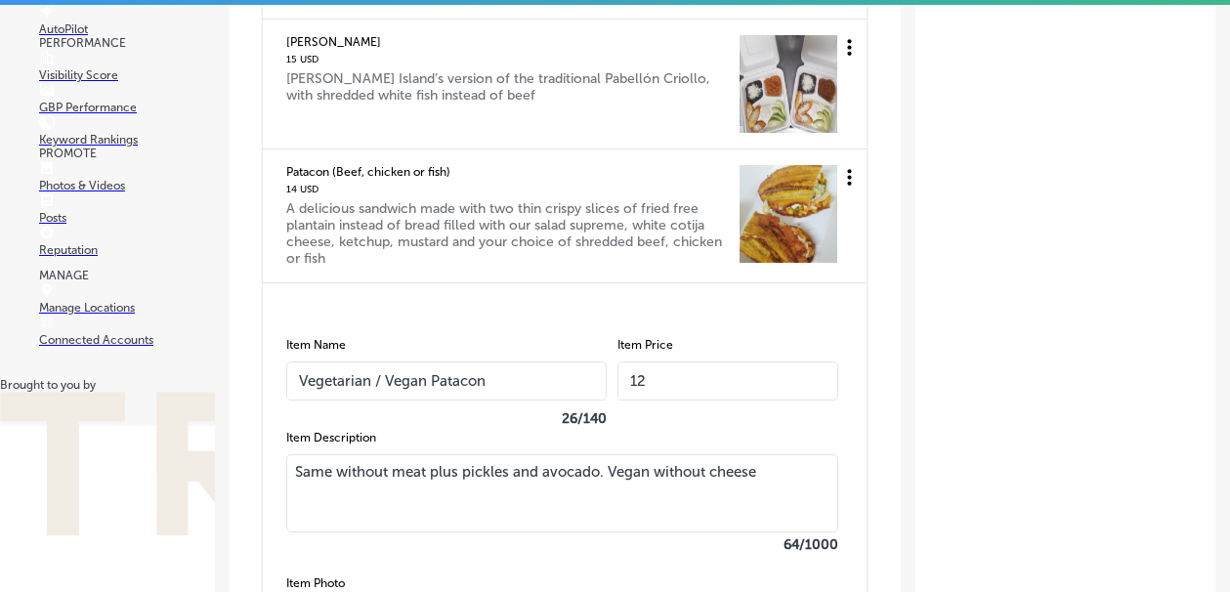
click at [698, 379] on input "12" at bounding box center [727, 380] width 221 height 39
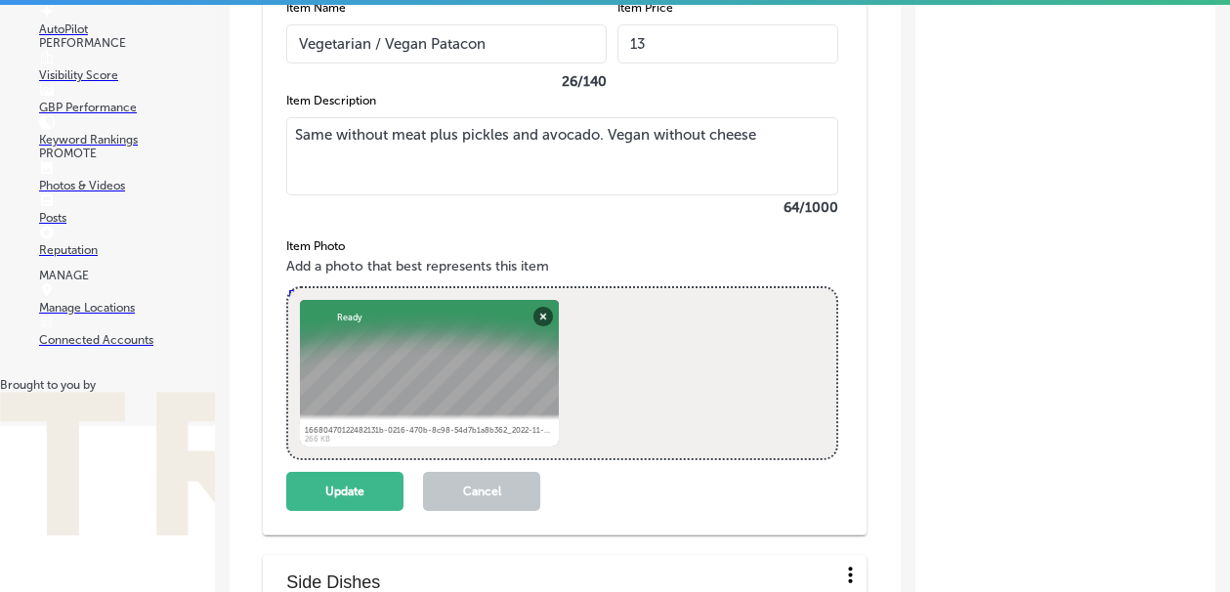
scroll to position [5090, 0]
type input "13"
click at [367, 490] on button "Update" at bounding box center [344, 490] width 117 height 39
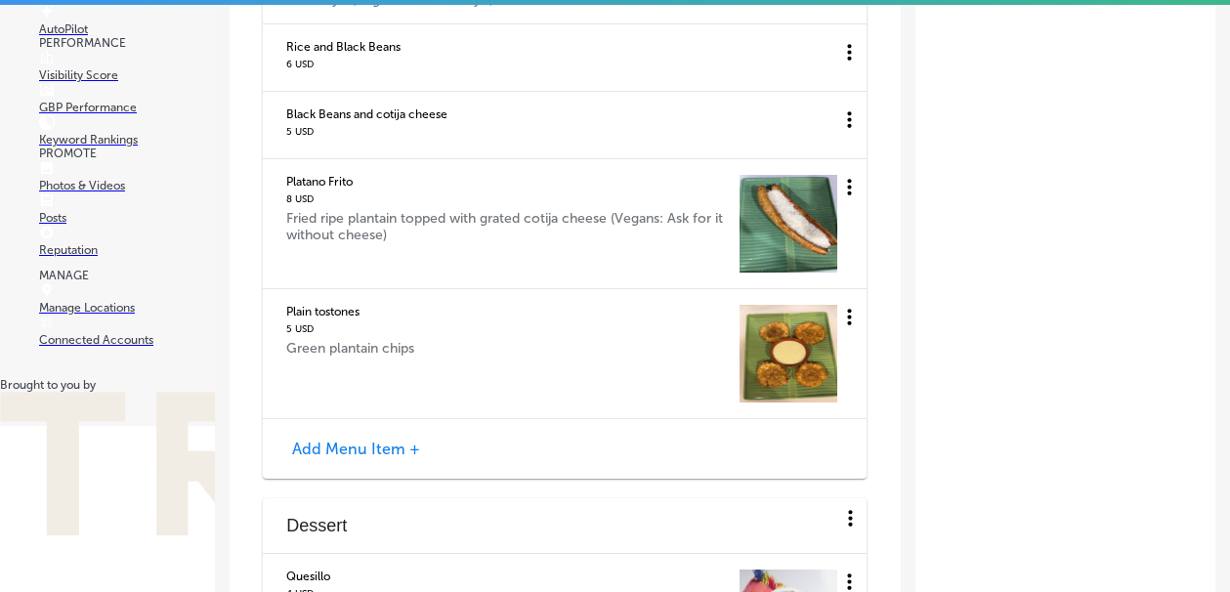
scroll to position [5518, 0]
